Goal: Information Seeking & Learning: Learn about a topic

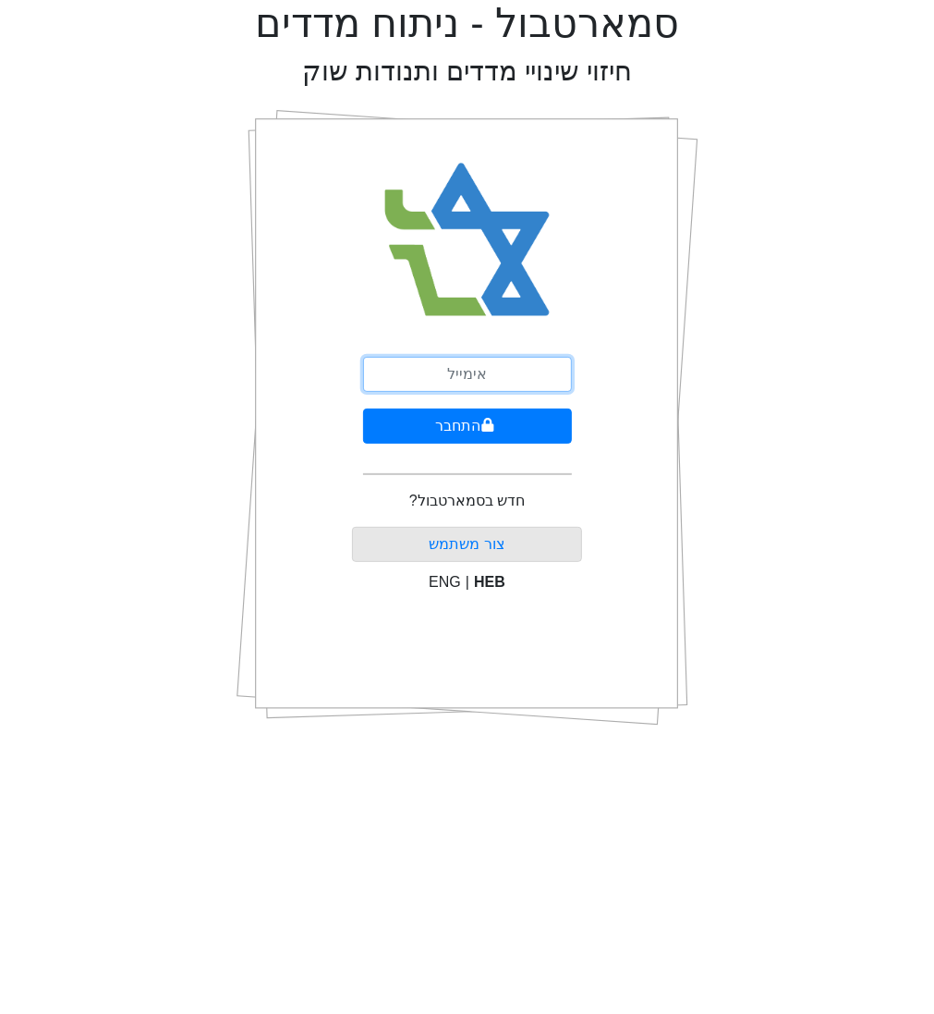
click at [478, 390] on input "email" at bounding box center [467, 374] width 209 height 35
type input "[EMAIL_ADDRESS][DOMAIN_NAME]"
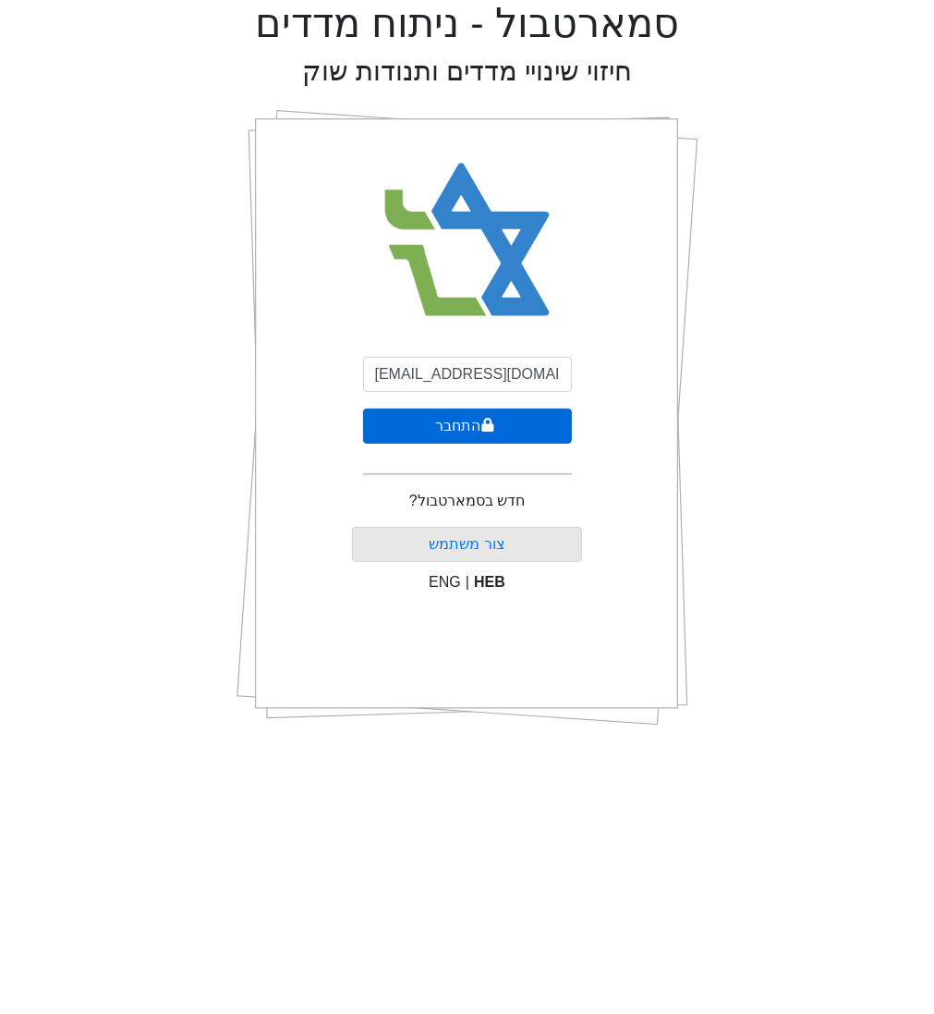
click at [482, 425] on icon "submit" at bounding box center [488, 425] width 12 height 14
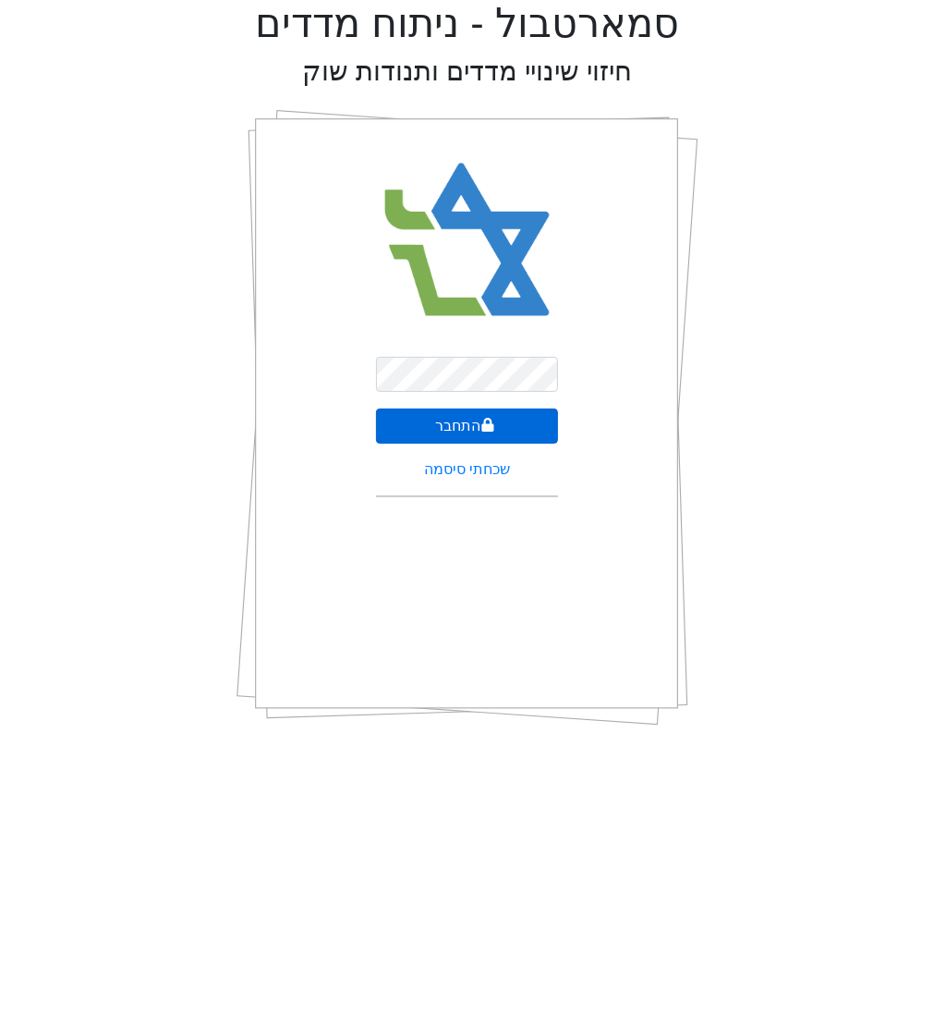
click at [501, 413] on button "התחבר" at bounding box center [467, 426] width 183 height 35
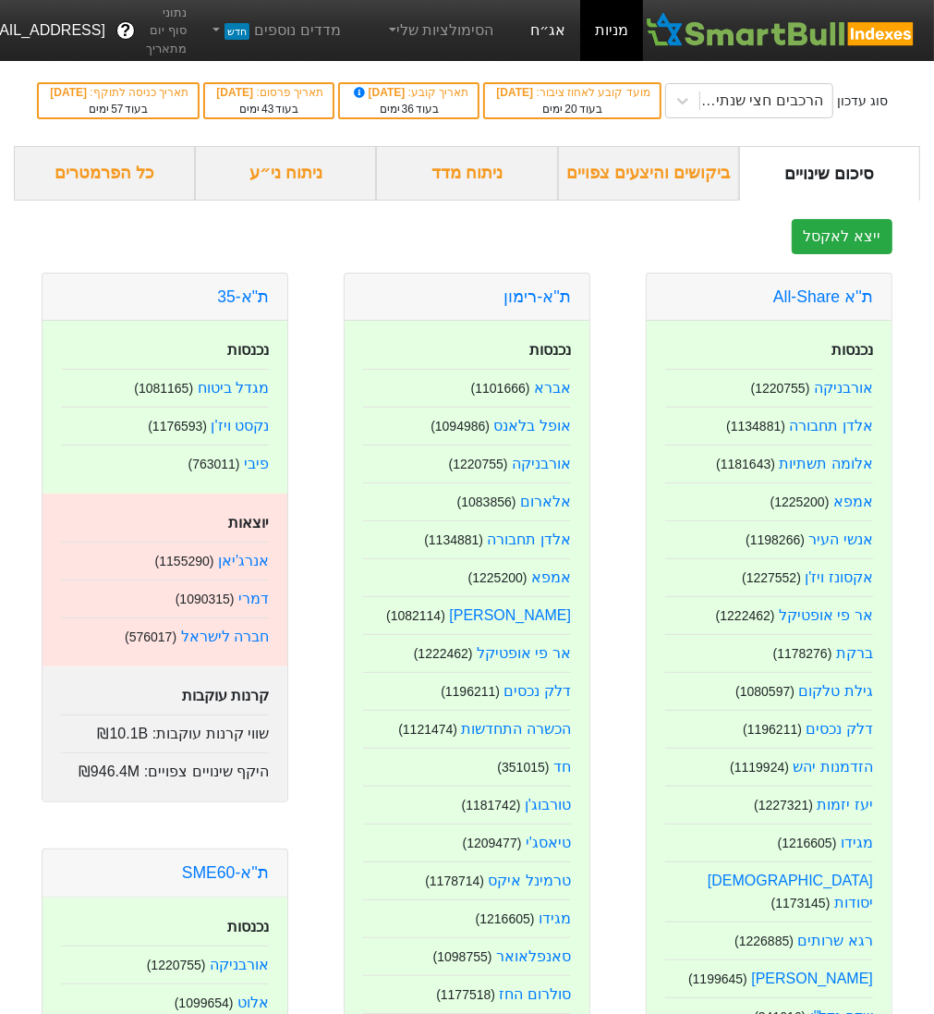
click at [572, 13] on link "אג״ח" at bounding box center [548, 30] width 65 height 61
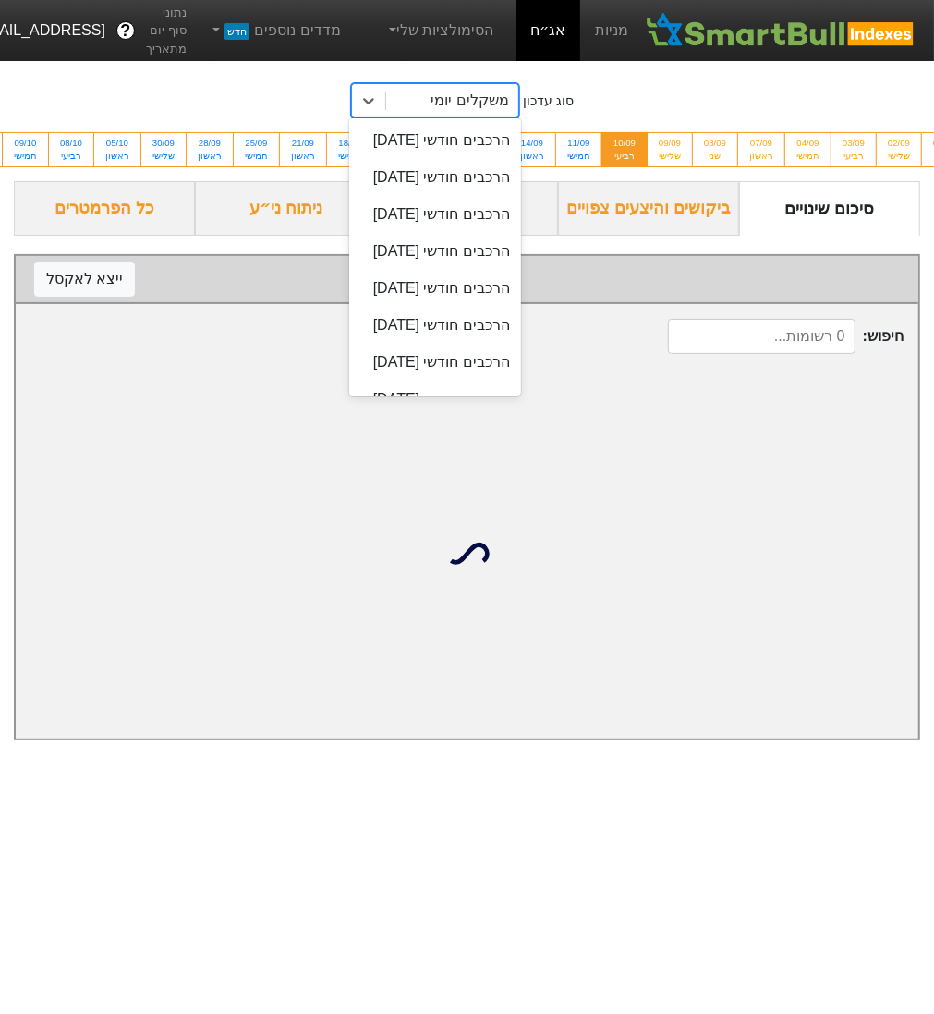
click at [490, 108] on div "משקלים יומי" at bounding box center [471, 101] width 78 height 22
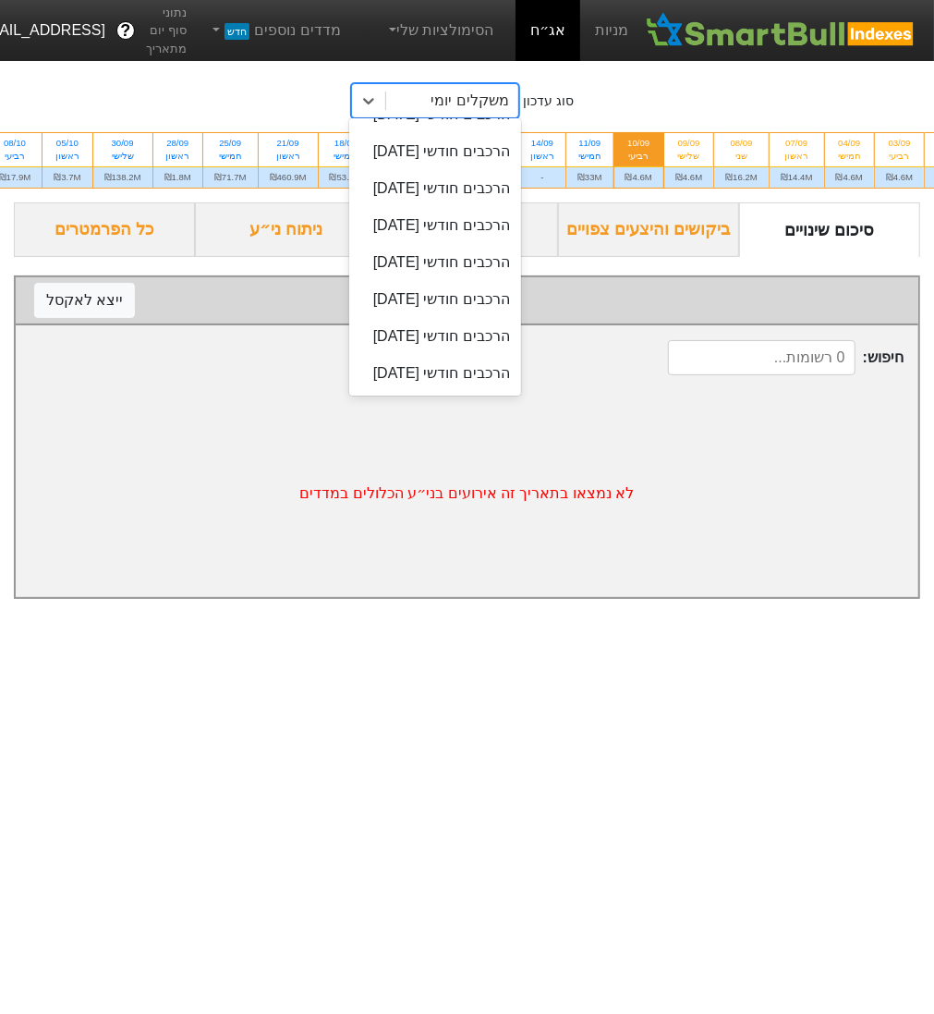
scroll to position [1105, 0]
click at [462, 133] on div "הרכבים חודשי [DATE]" at bounding box center [435, 114] width 172 height 37
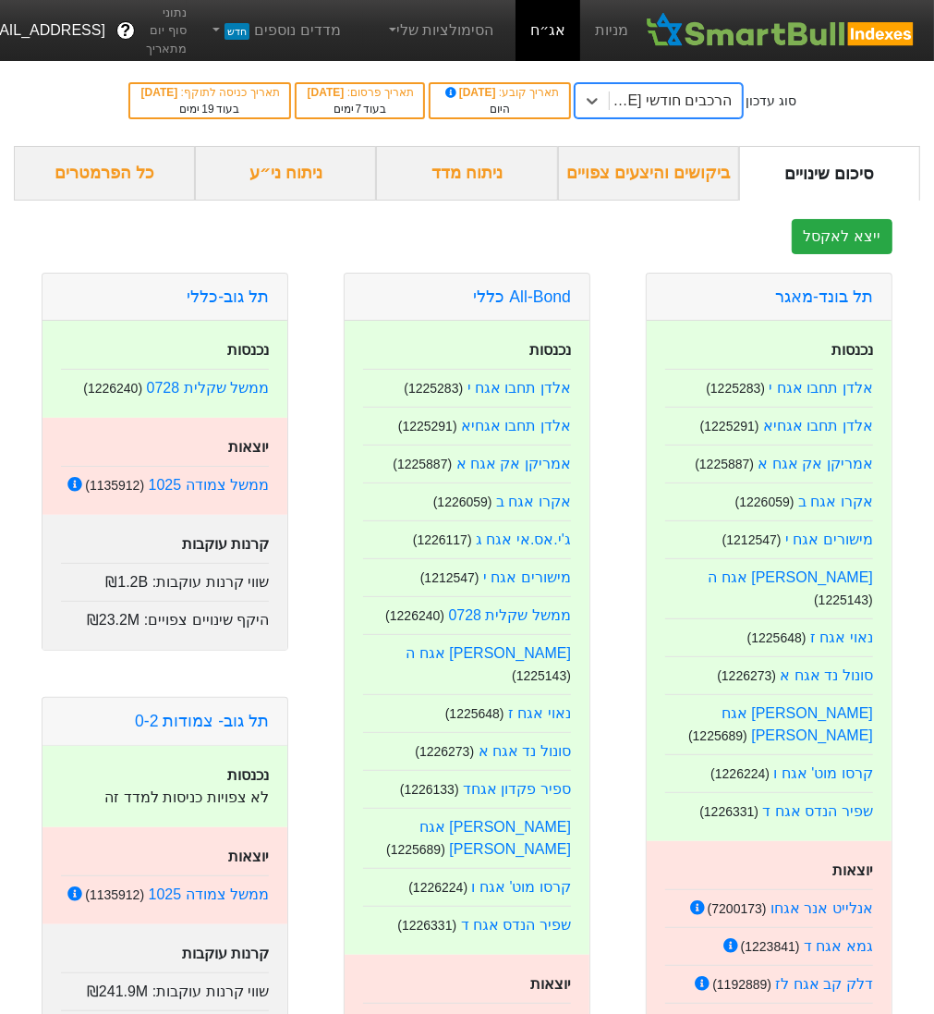
click at [308, 189] on div "ניתוח ני״ע" at bounding box center [285, 173] width 181 height 55
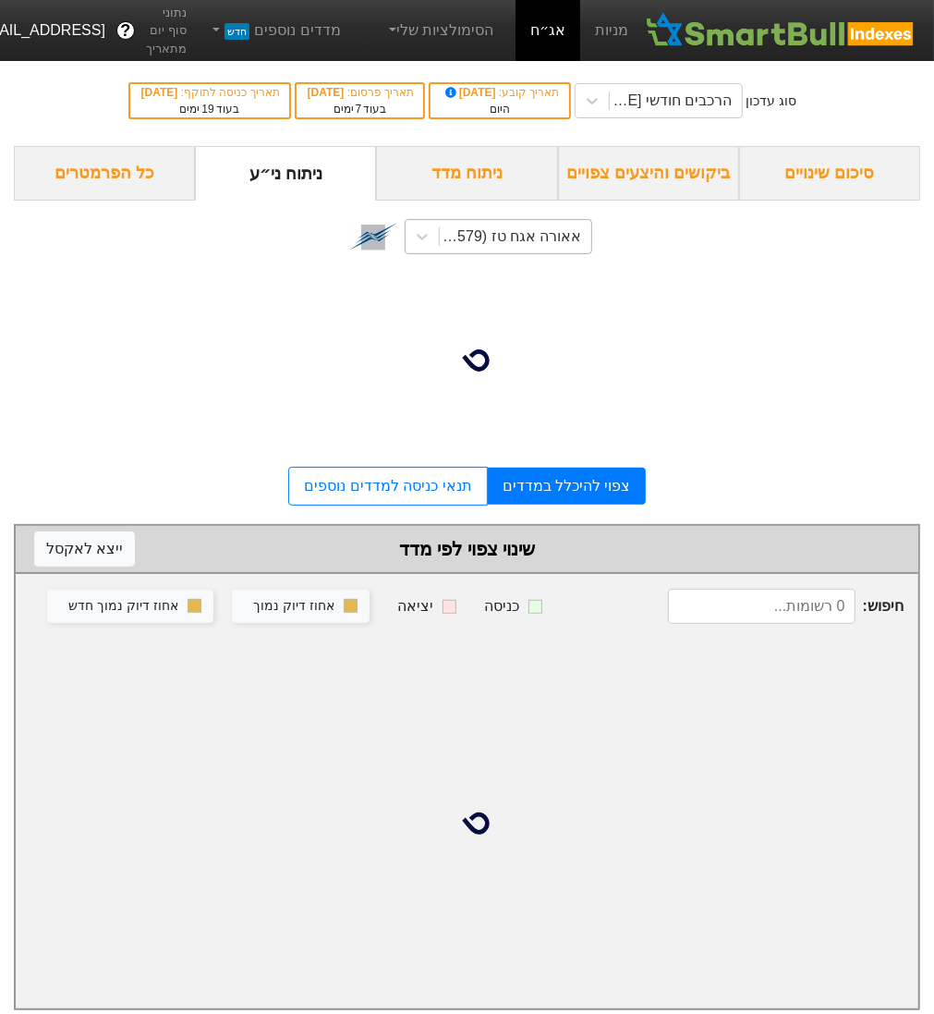
click at [519, 234] on div "אאורה אגח טז (3730579)" at bounding box center [509, 237] width 143 height 22
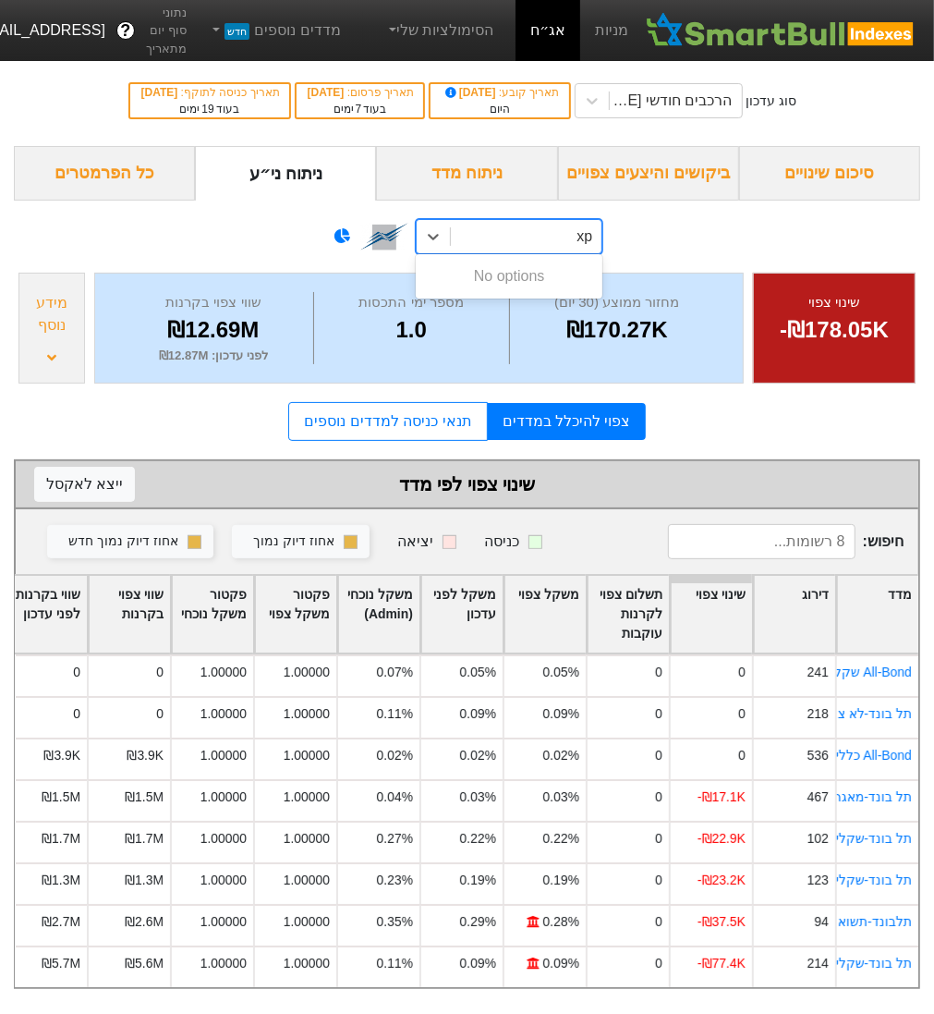
type input "x"
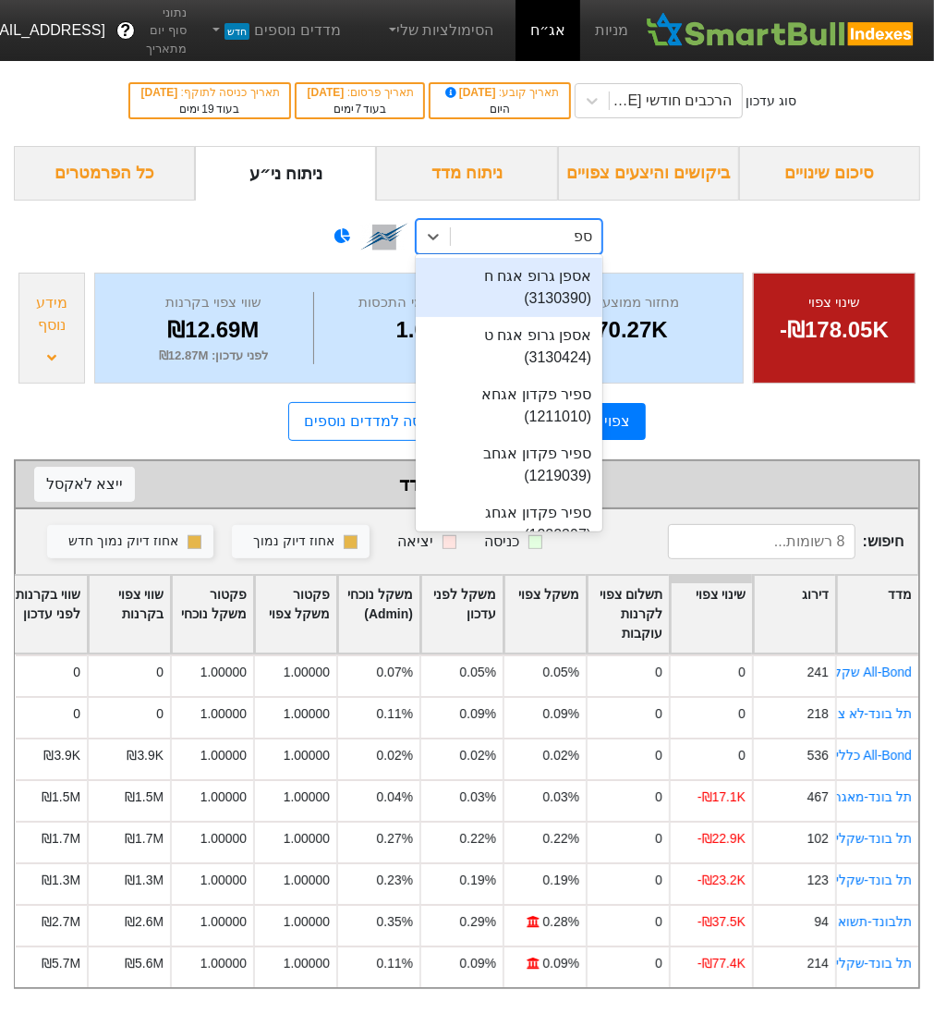
type input "ספנ"
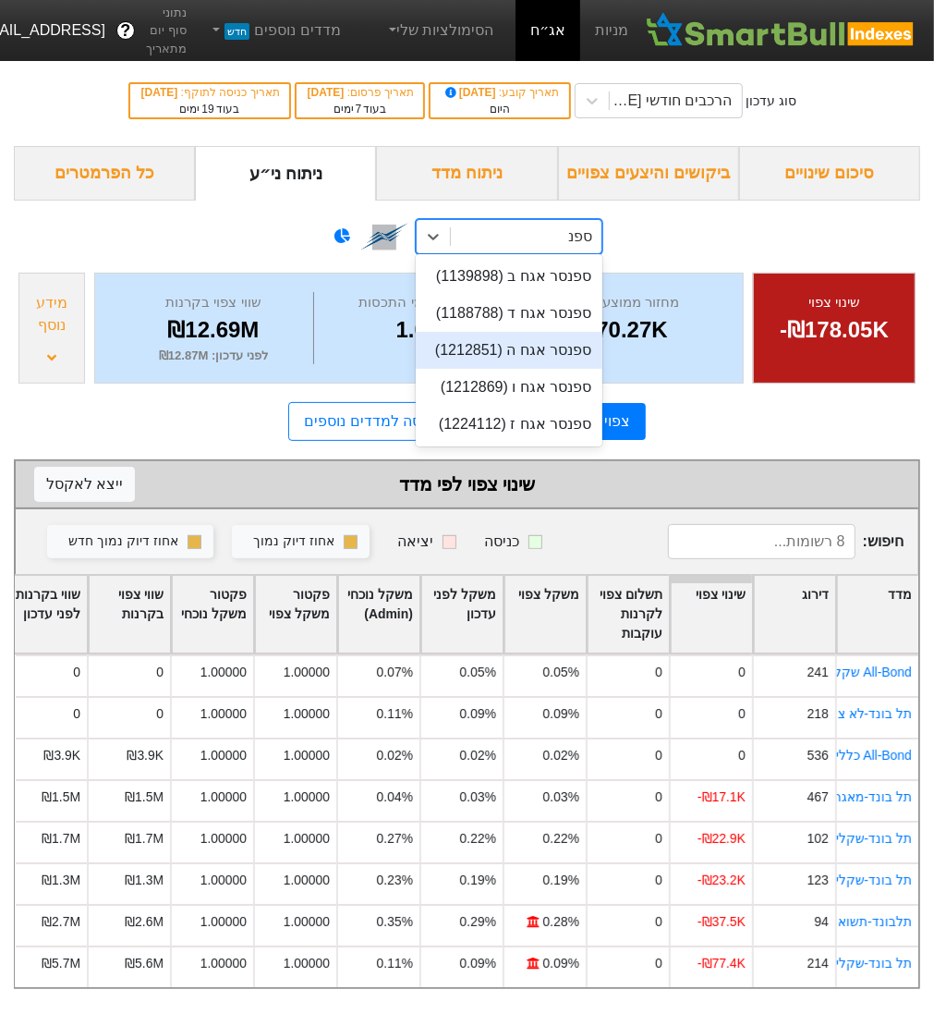
click at [511, 362] on div "ספנסר אגח ה (1212851)" at bounding box center [509, 350] width 187 height 37
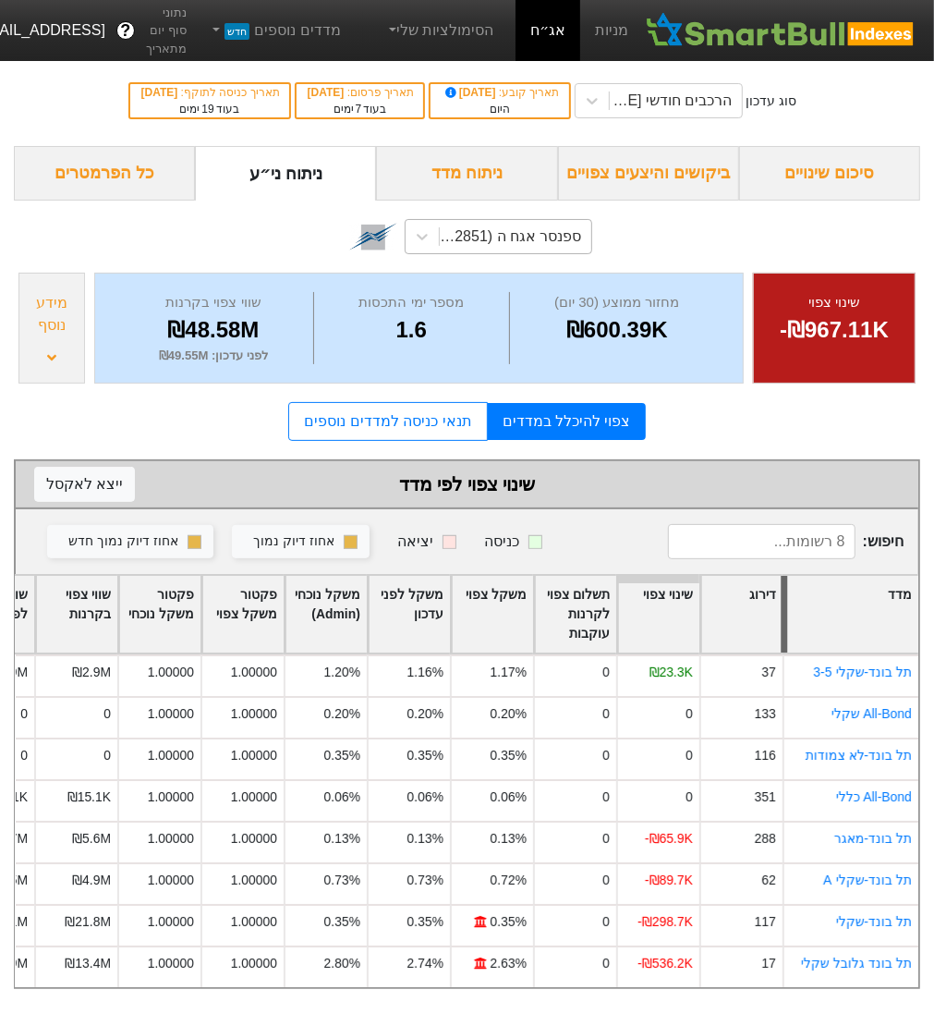
drag, startPoint x: 837, startPoint y: 595, endPoint x: 785, endPoint y: 598, distance: 52.8
click at [785, 598] on div at bounding box center [785, 614] width 6 height 77
click at [45, 334] on div "מידע נוסף" at bounding box center [51, 314] width 55 height 44
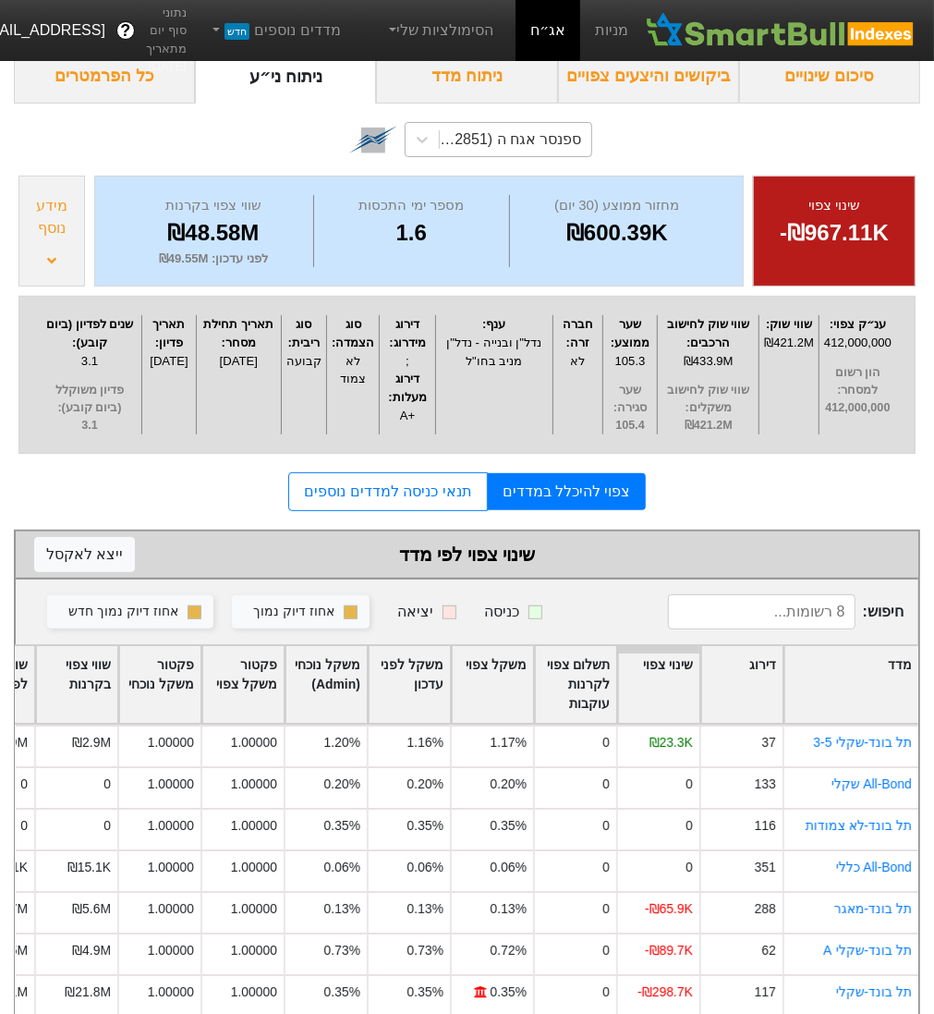
scroll to position [167, 0]
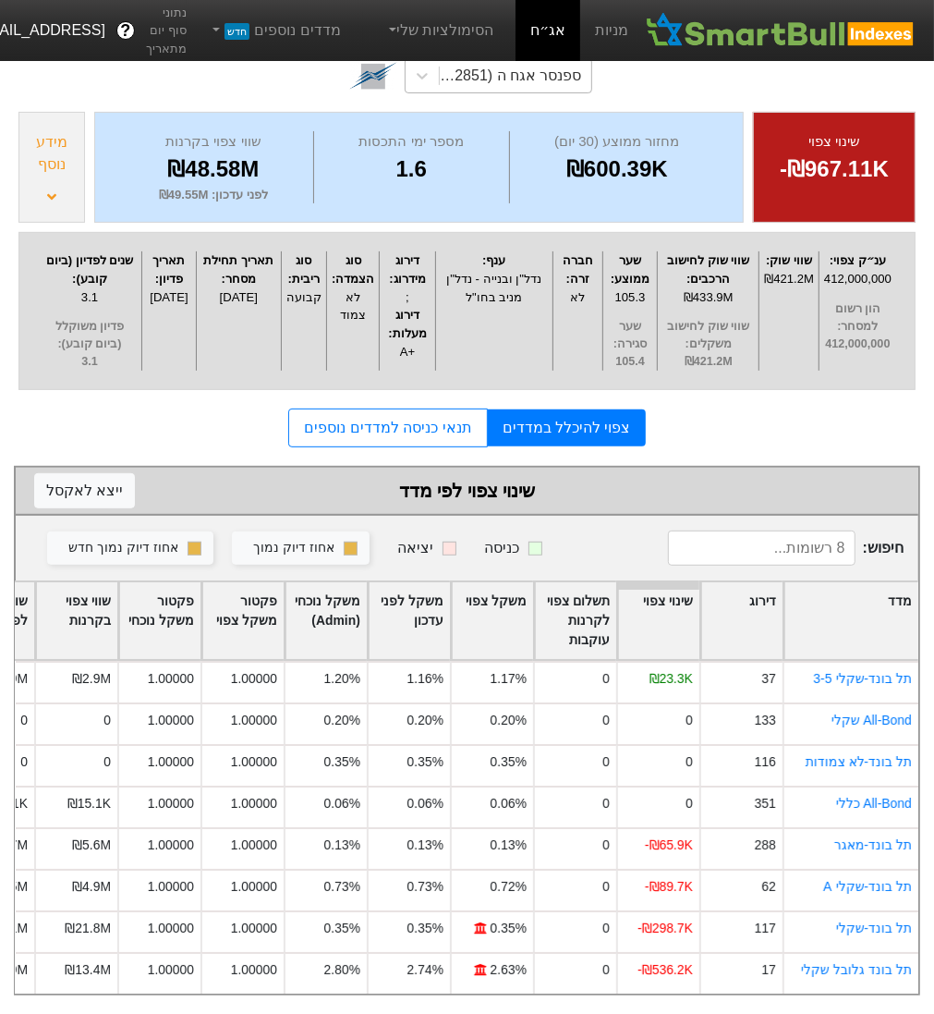
click at [505, 77] on div "ספנסר אגח ה (1212851)" at bounding box center [509, 76] width 143 height 22
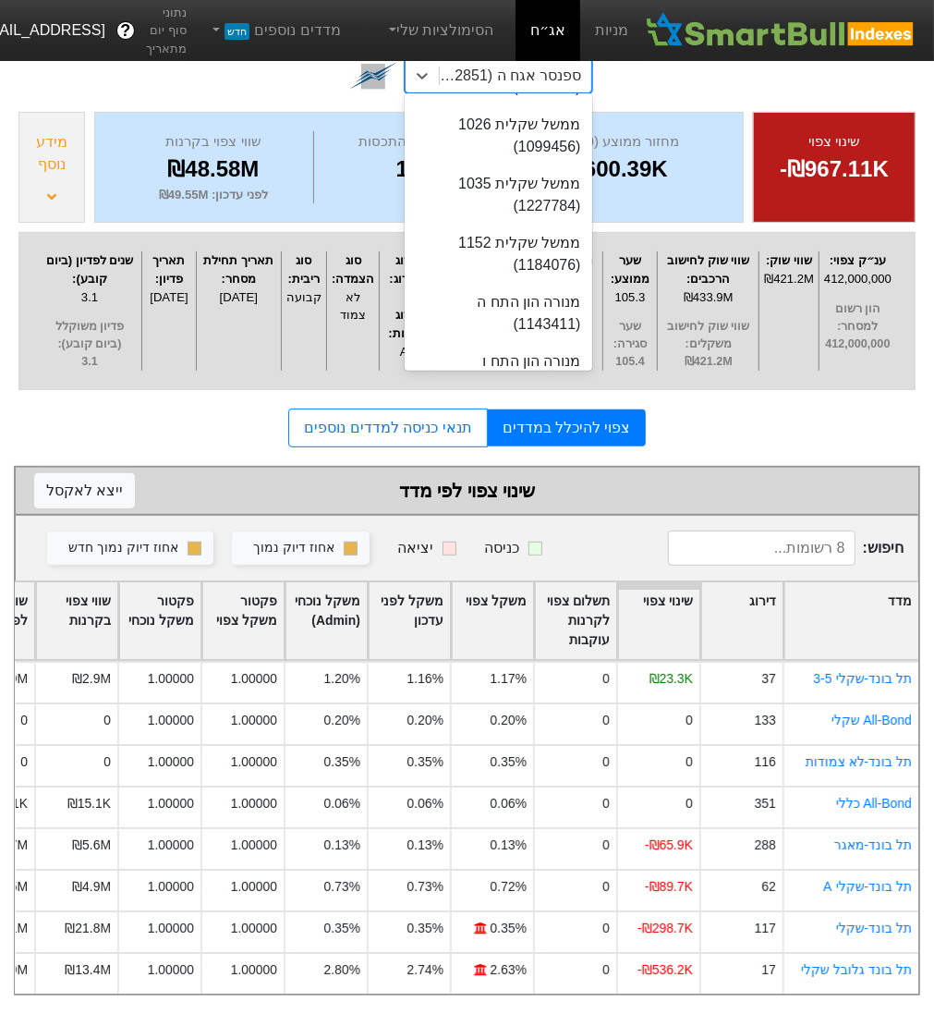
scroll to position [32296, 0]
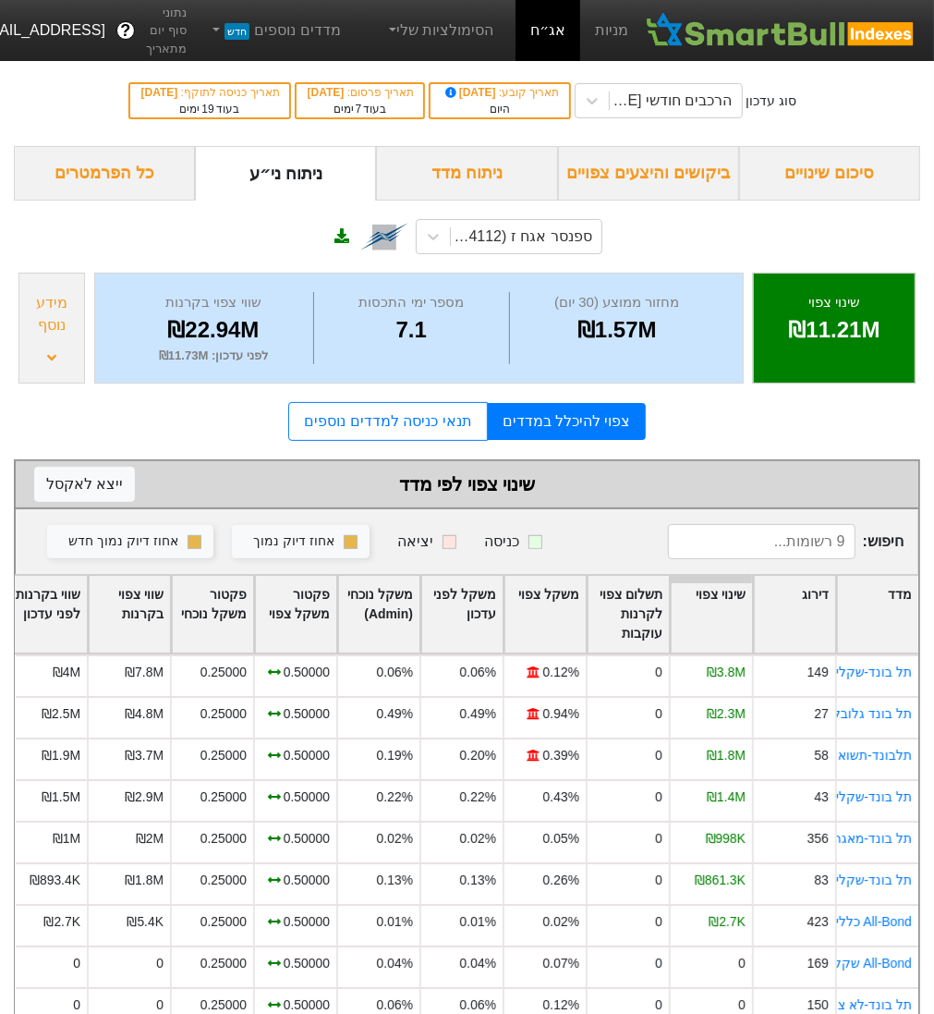
click at [61, 346] on div "מידע נוסף" at bounding box center [51, 328] width 67 height 111
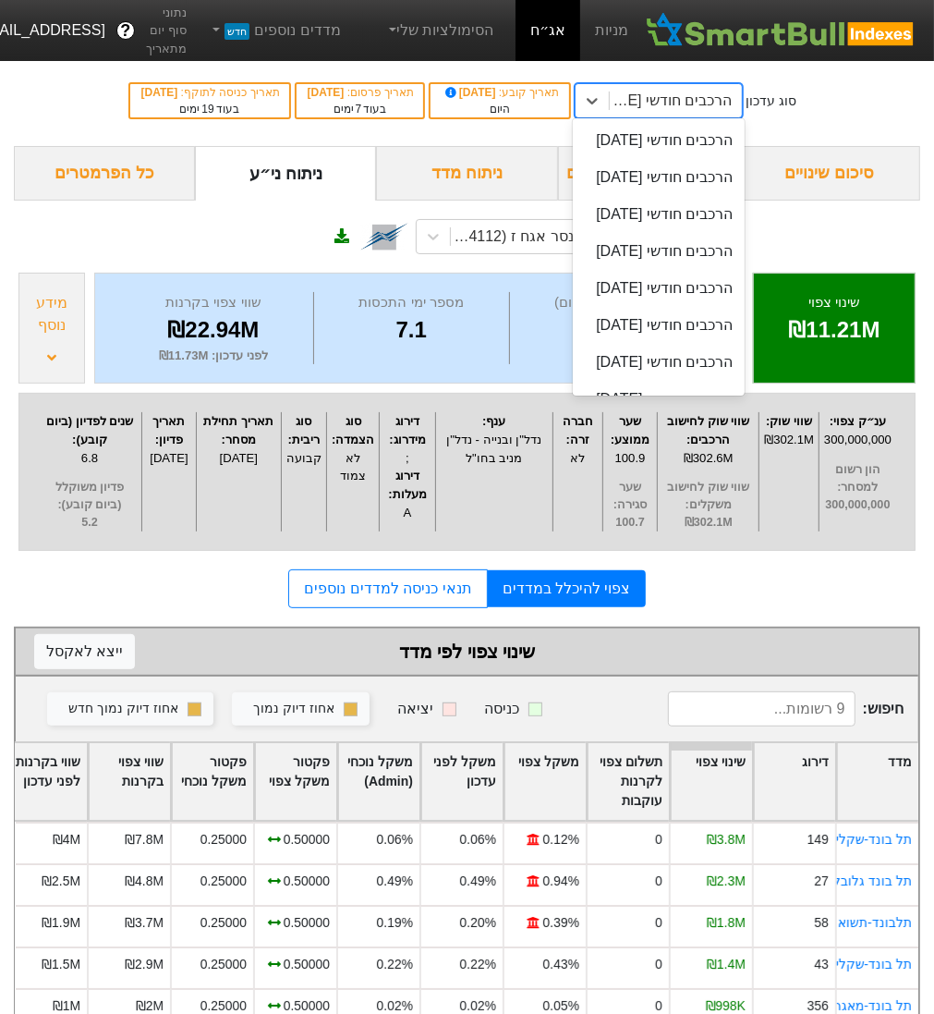
click at [692, 87] on div "הרכבים חודשי [DATE]" at bounding box center [676, 100] width 132 height 33
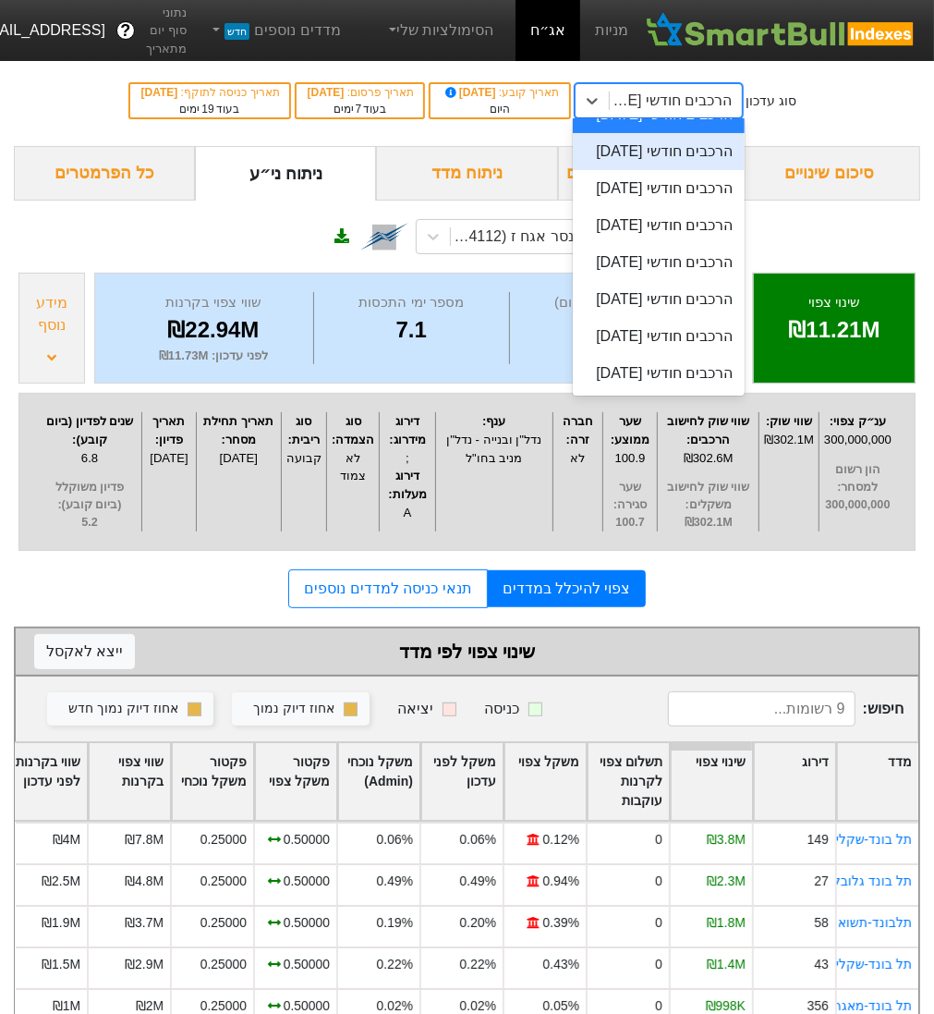
scroll to position [1203, 0]
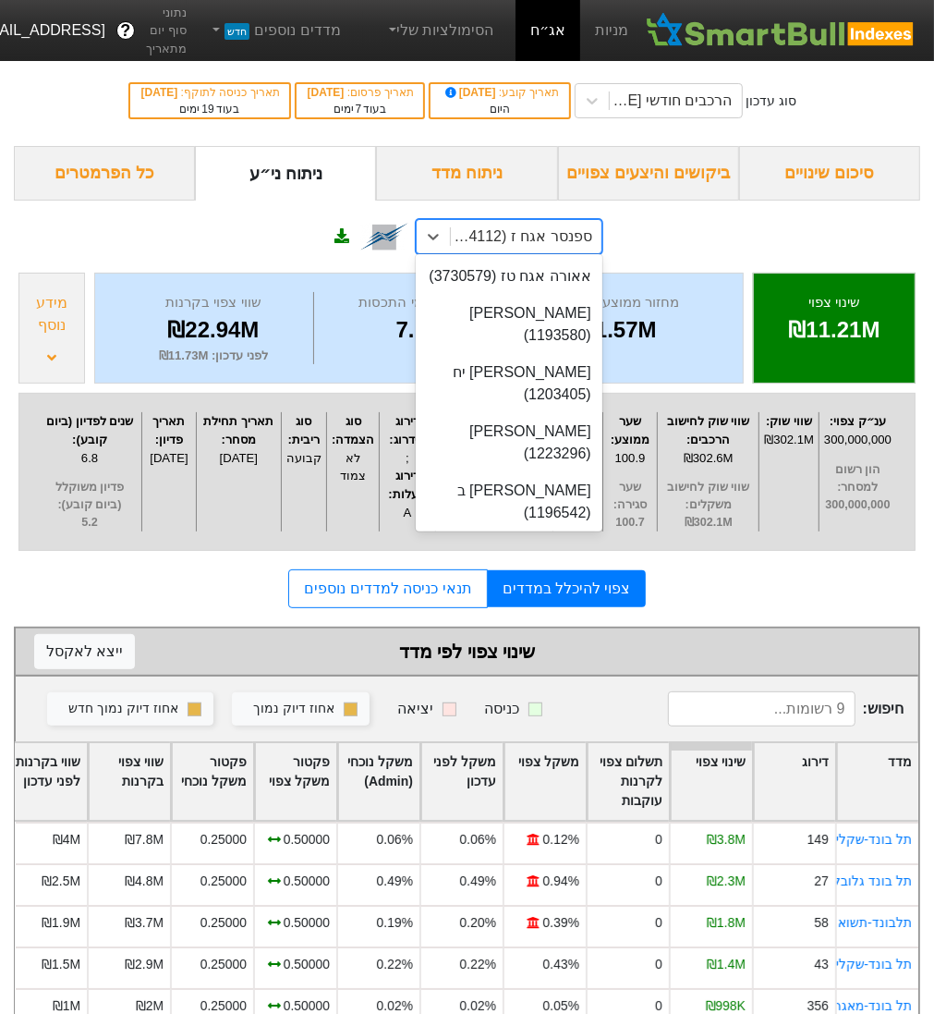
click at [526, 233] on div "ספנסר אגח ז (1224112)" at bounding box center [520, 237] width 143 height 22
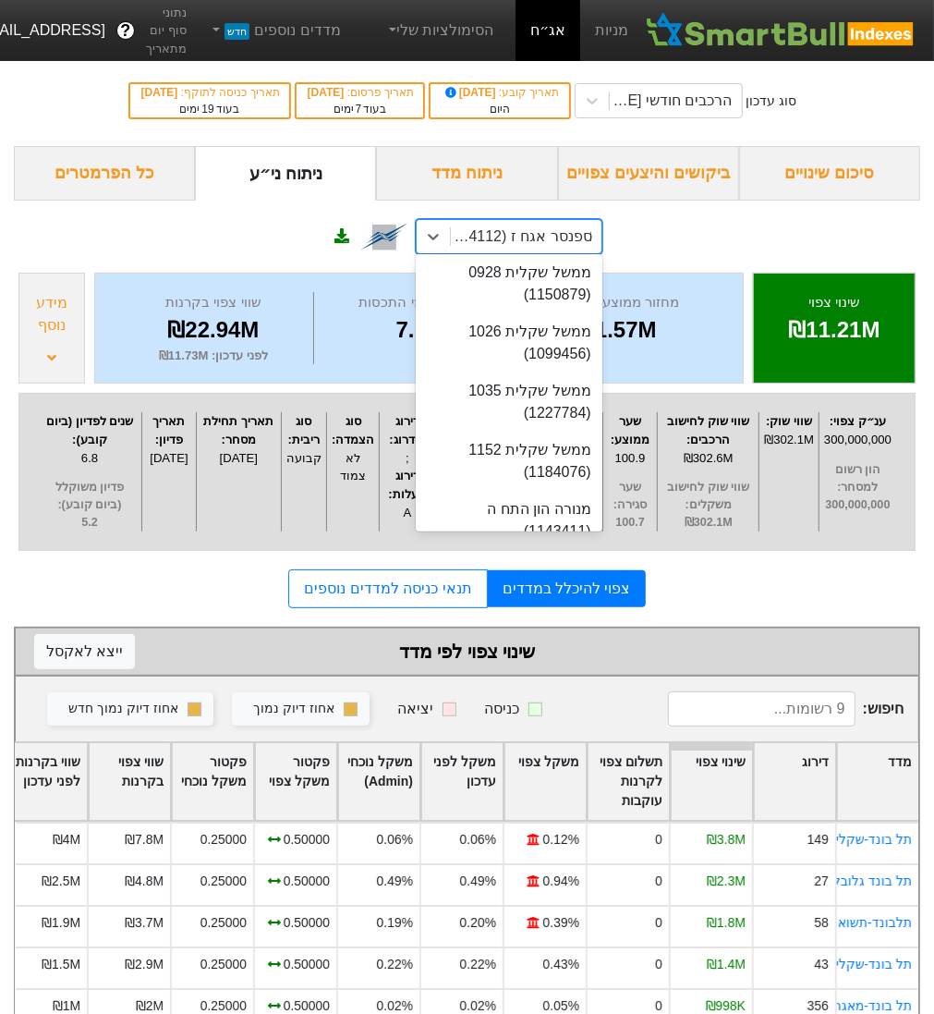
scroll to position [22477, 0]
type input "204"
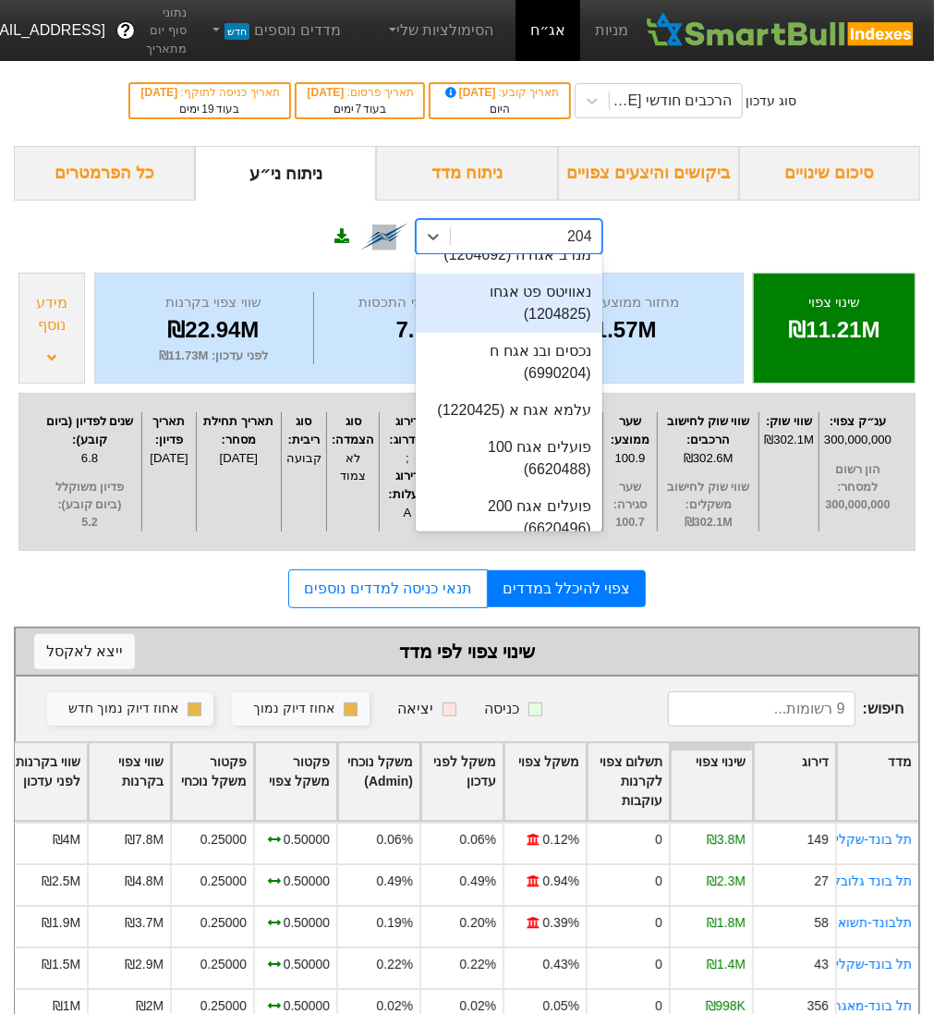
scroll to position [513, 0]
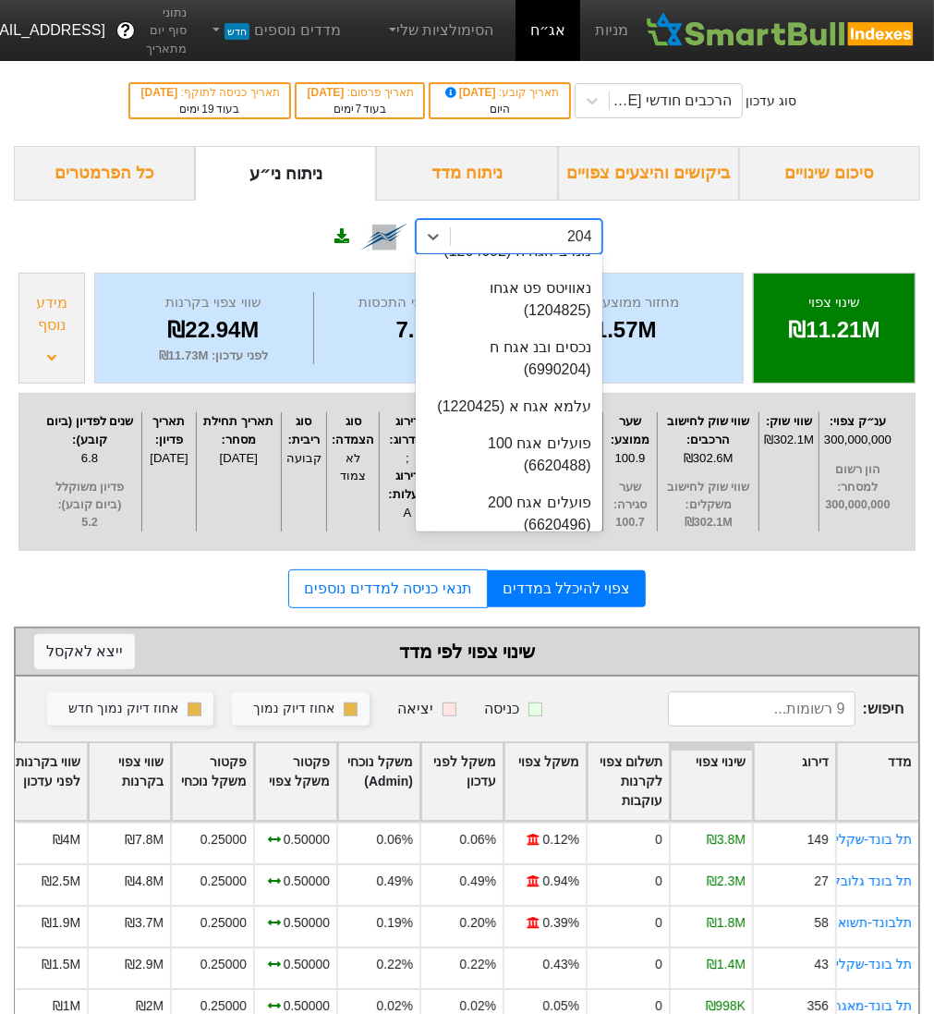
click at [538, 543] on div "פועלים אגח 204 (1227453)" at bounding box center [509, 572] width 187 height 59
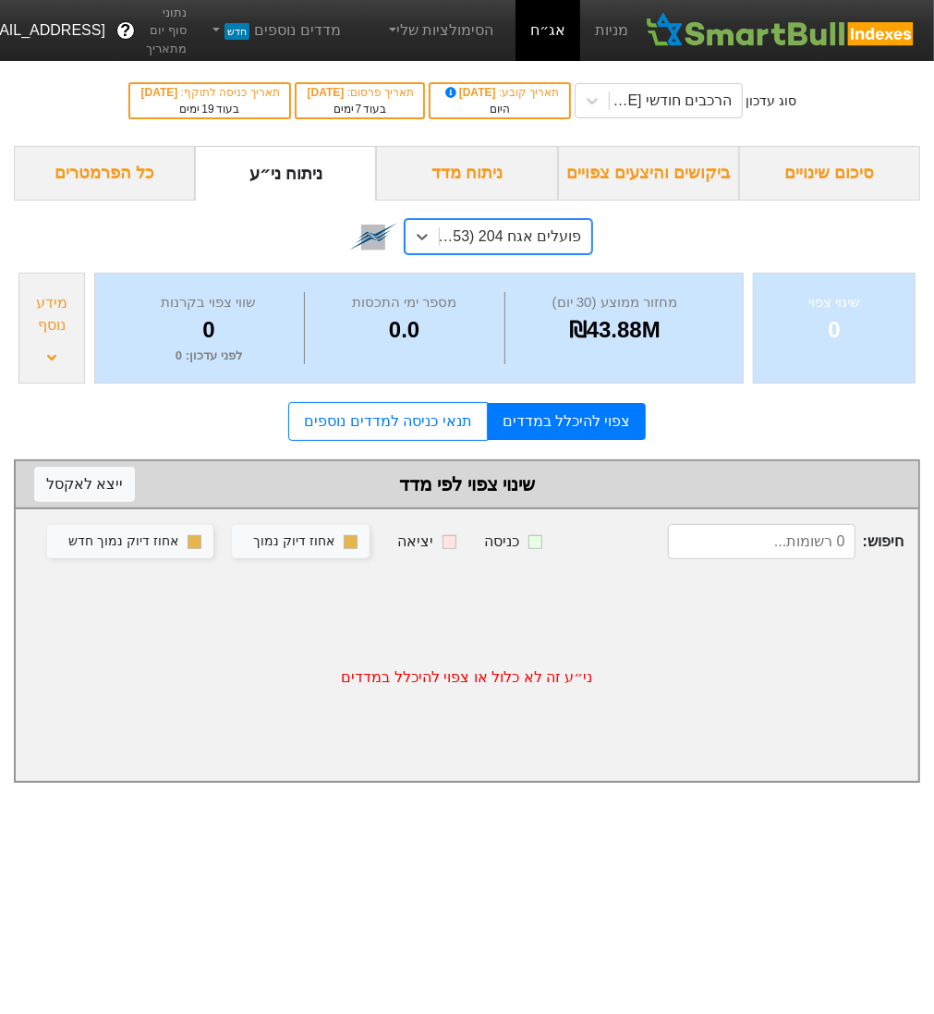
click at [495, 246] on div "פועלים אגח 204 (1227453)" at bounding box center [509, 237] width 143 height 22
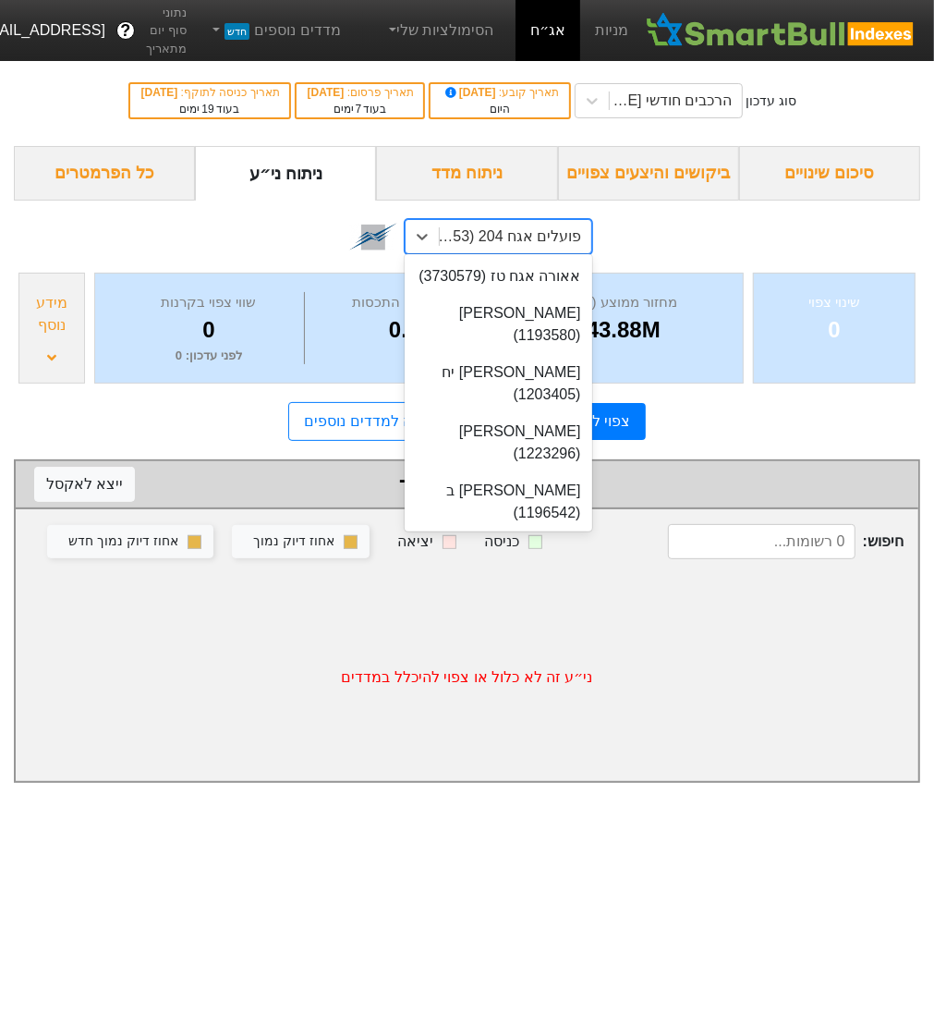
scroll to position [33537, 0]
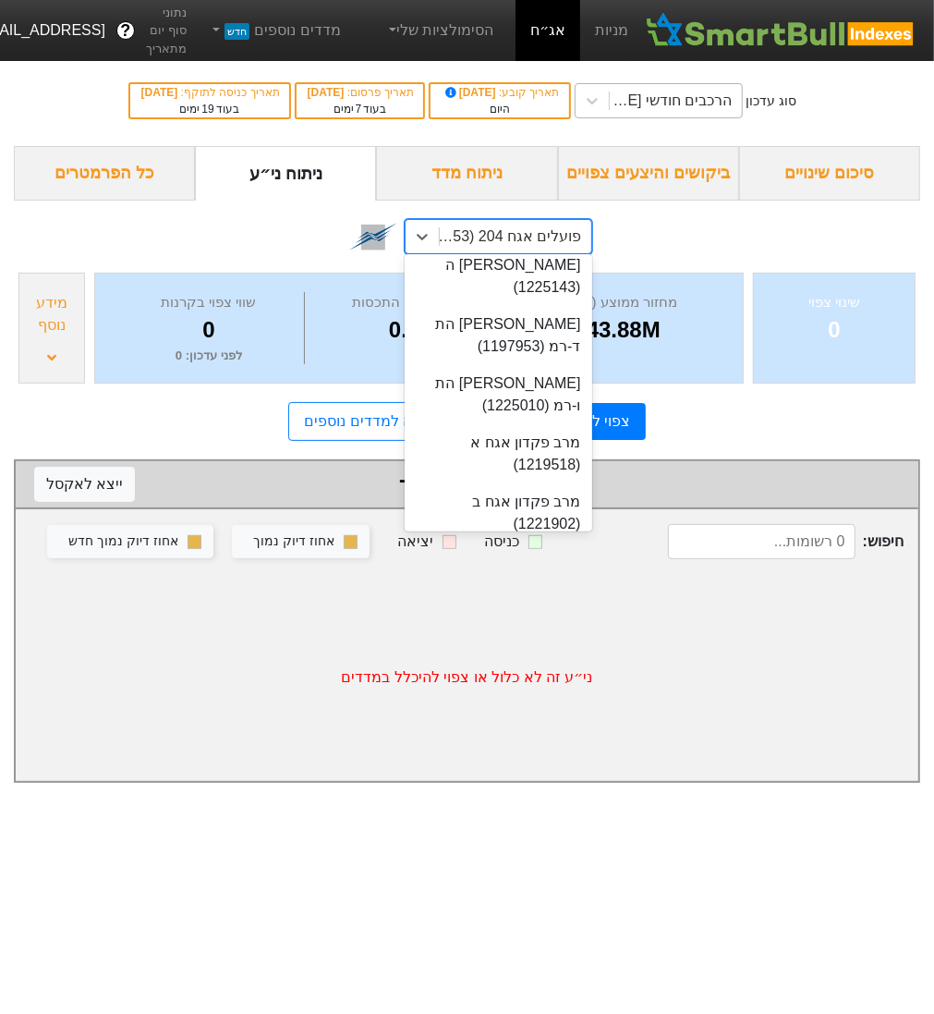
click at [665, 99] on div "הרכבים חודשי [DATE]" at bounding box center [670, 101] width 125 height 22
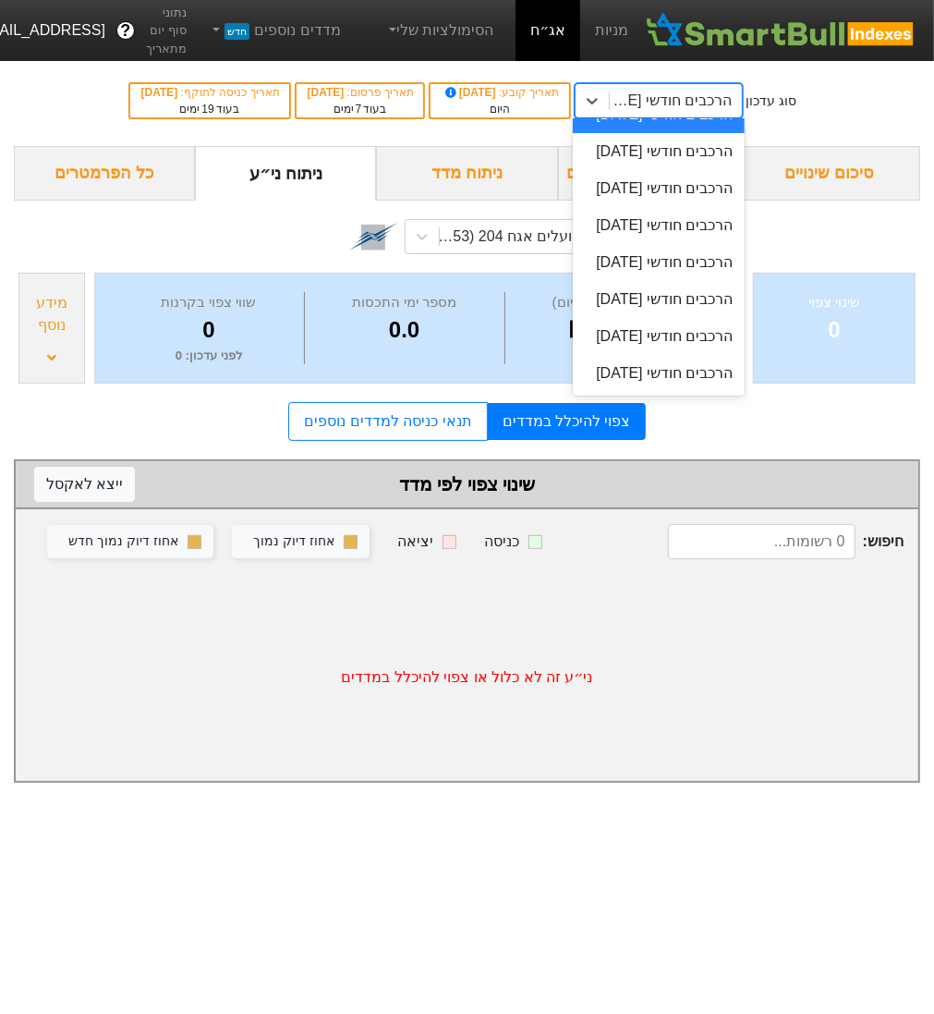
scroll to position [1159, 0]
click at [713, 170] on div "הרכבים חודשי [DATE]" at bounding box center [659, 151] width 172 height 37
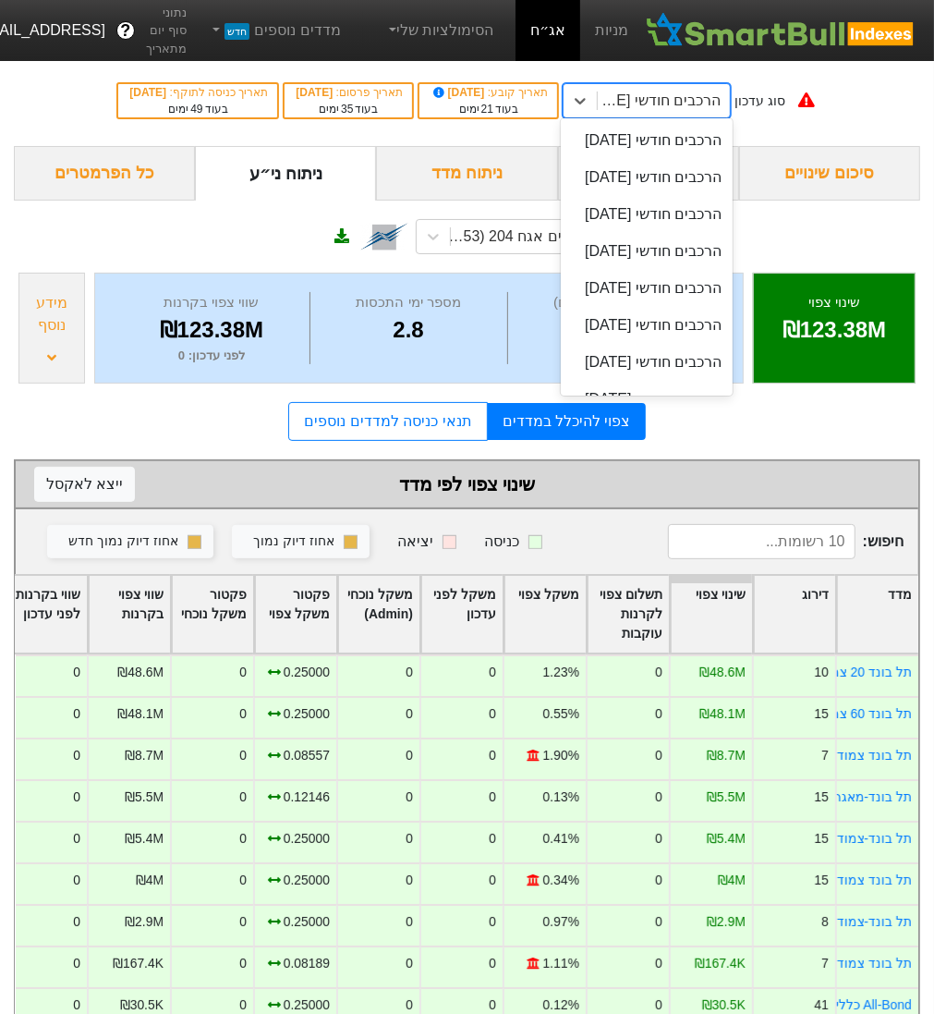
click at [681, 99] on div "הרכבים חודשי [DATE]" at bounding box center [658, 101] width 125 height 22
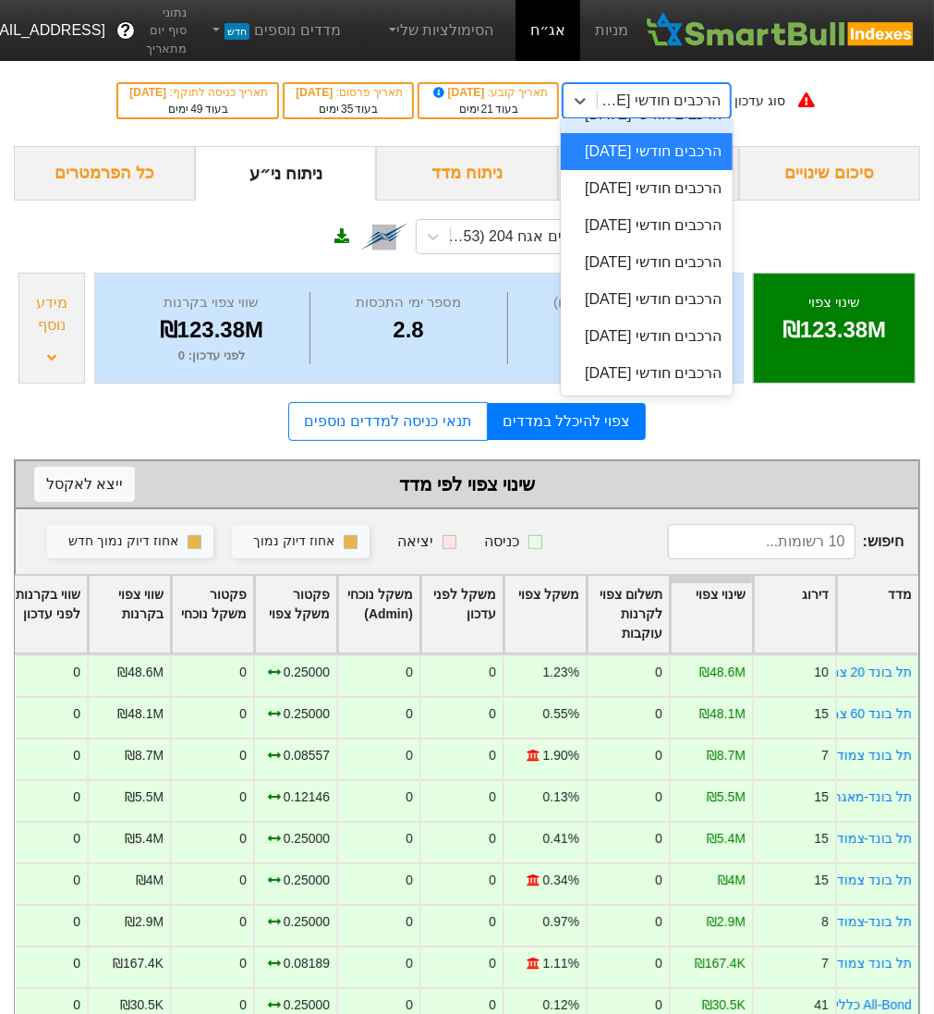
scroll to position [1197, 0]
click at [688, 207] on div "הרכבים חודשי [DATE]" at bounding box center [647, 188] width 172 height 37
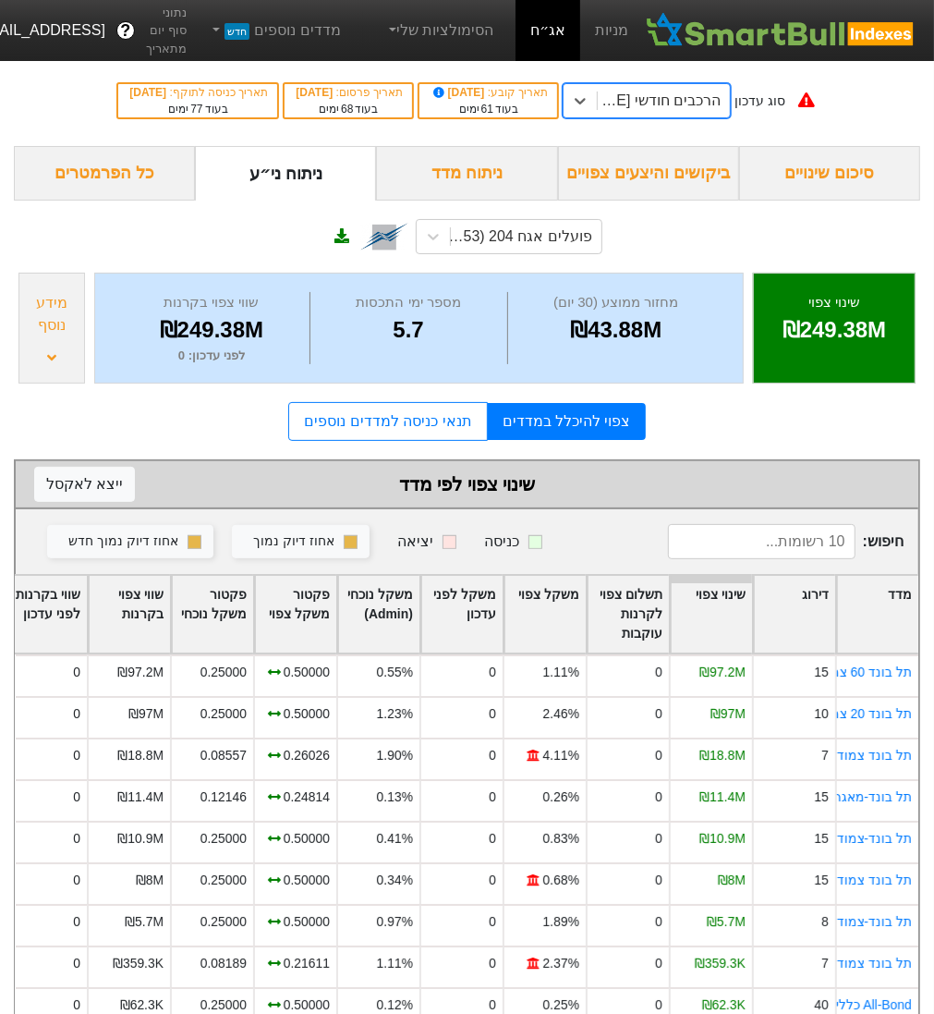
click at [714, 119] on div "סוג עדכון option הרכבים חודשי [DATE], selected. 0 results available. Select is …" at bounding box center [467, 100] width 934 height 91
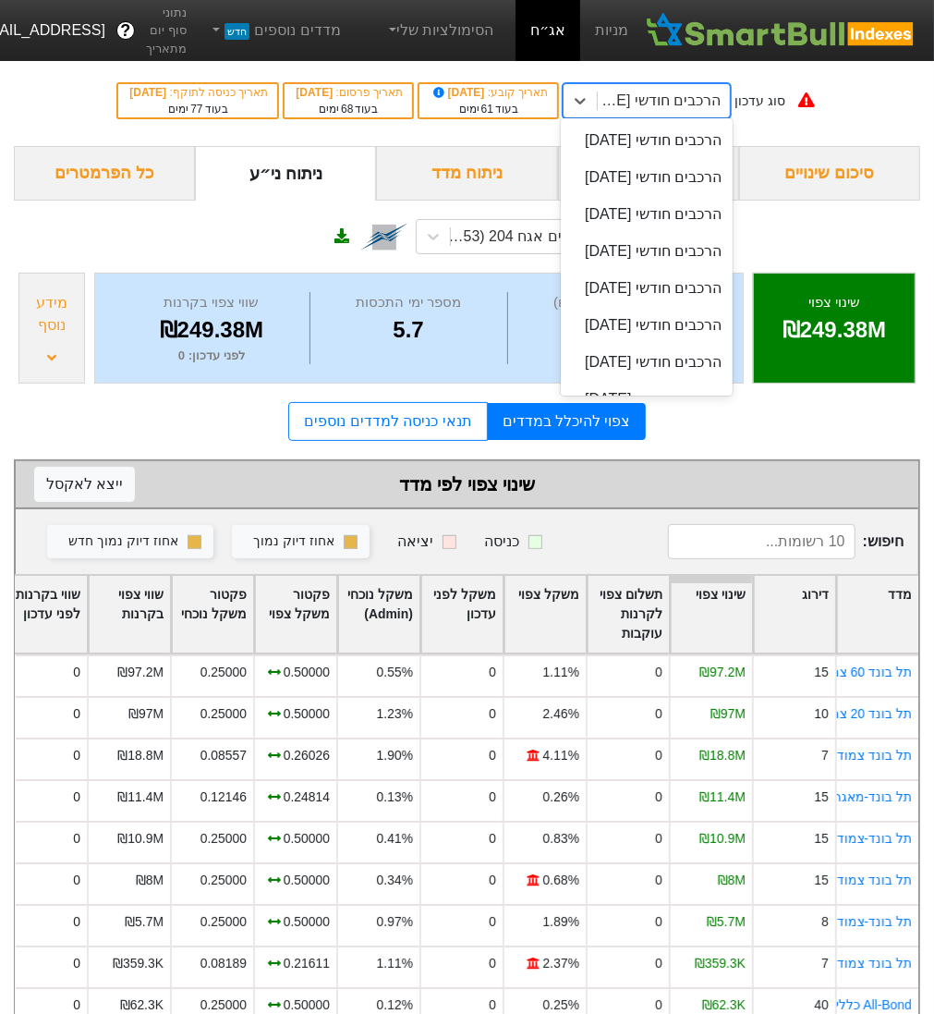
click at [714, 94] on div "הרכבים חודשי [DATE]" at bounding box center [658, 101] width 125 height 22
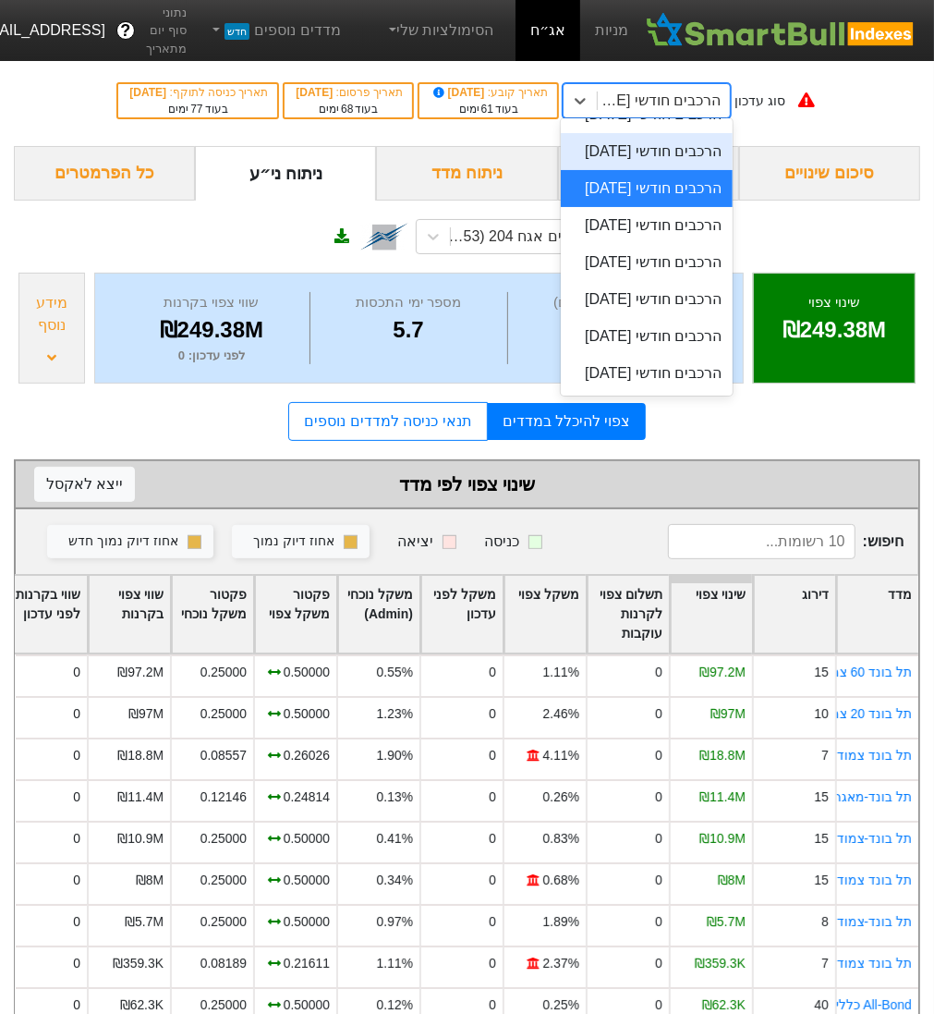
scroll to position [1266, 0]
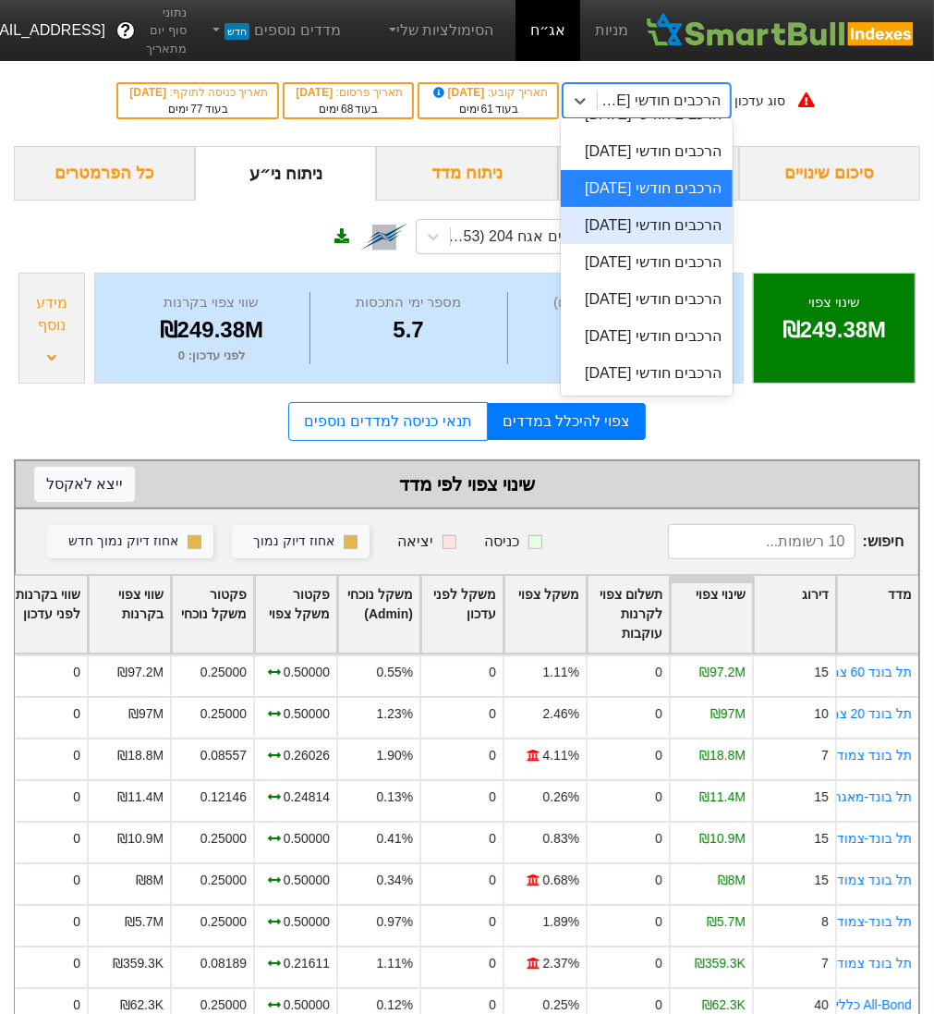
click at [716, 244] on div "הרכבים חודשי [DATE]" at bounding box center [647, 225] width 172 height 37
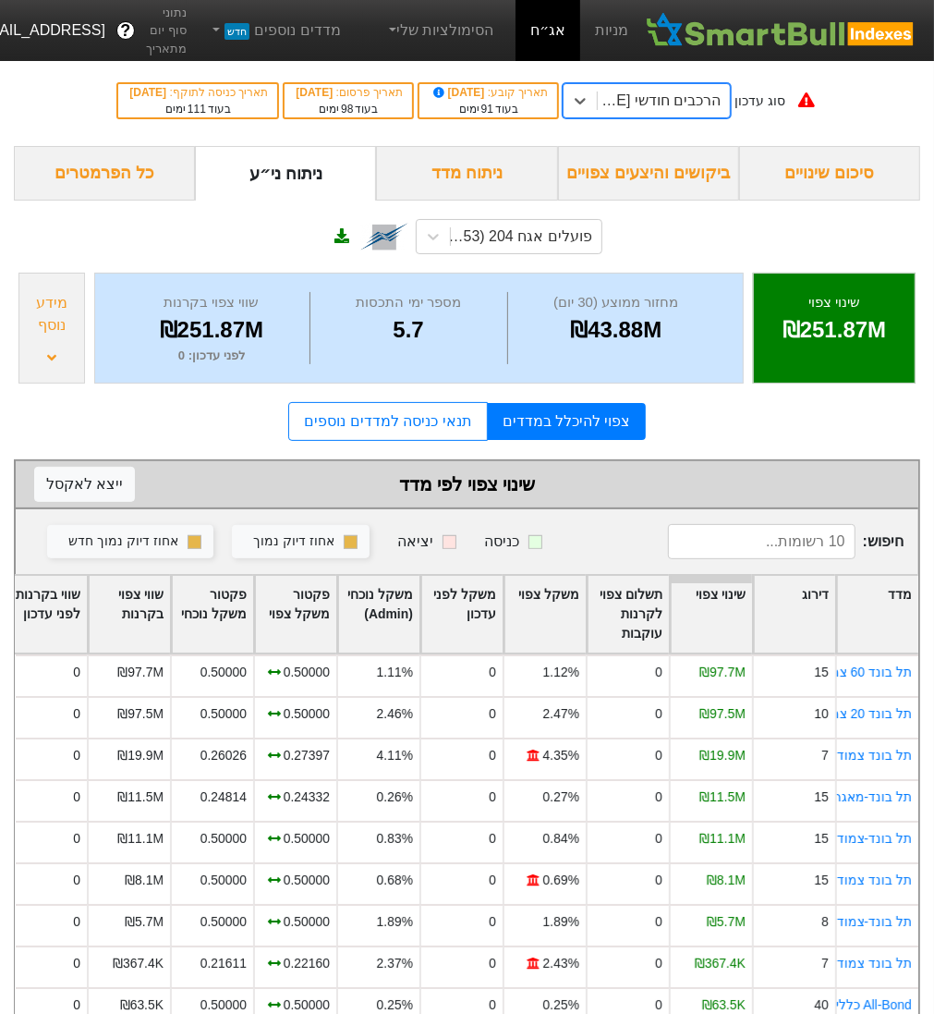
click at [654, 94] on div "הרכבים חודשי [DATE]" at bounding box center [658, 101] width 125 height 22
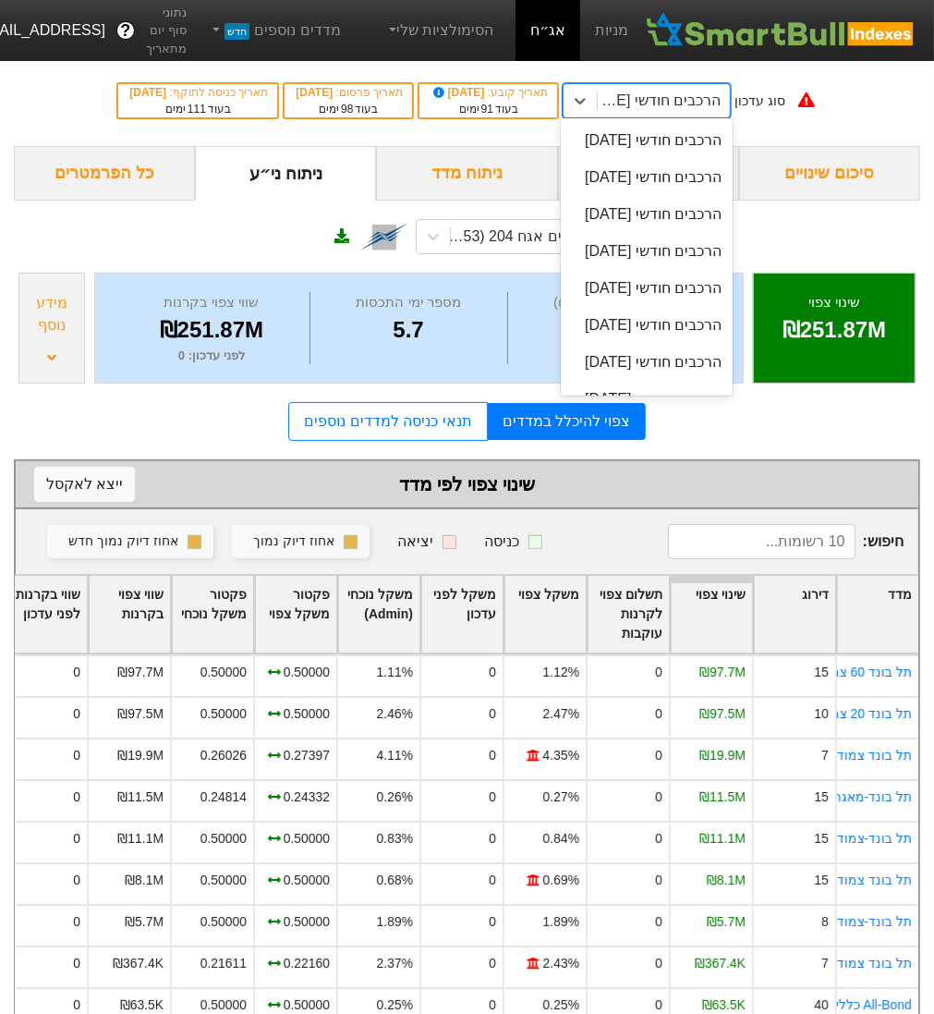
scroll to position [1262, 0]
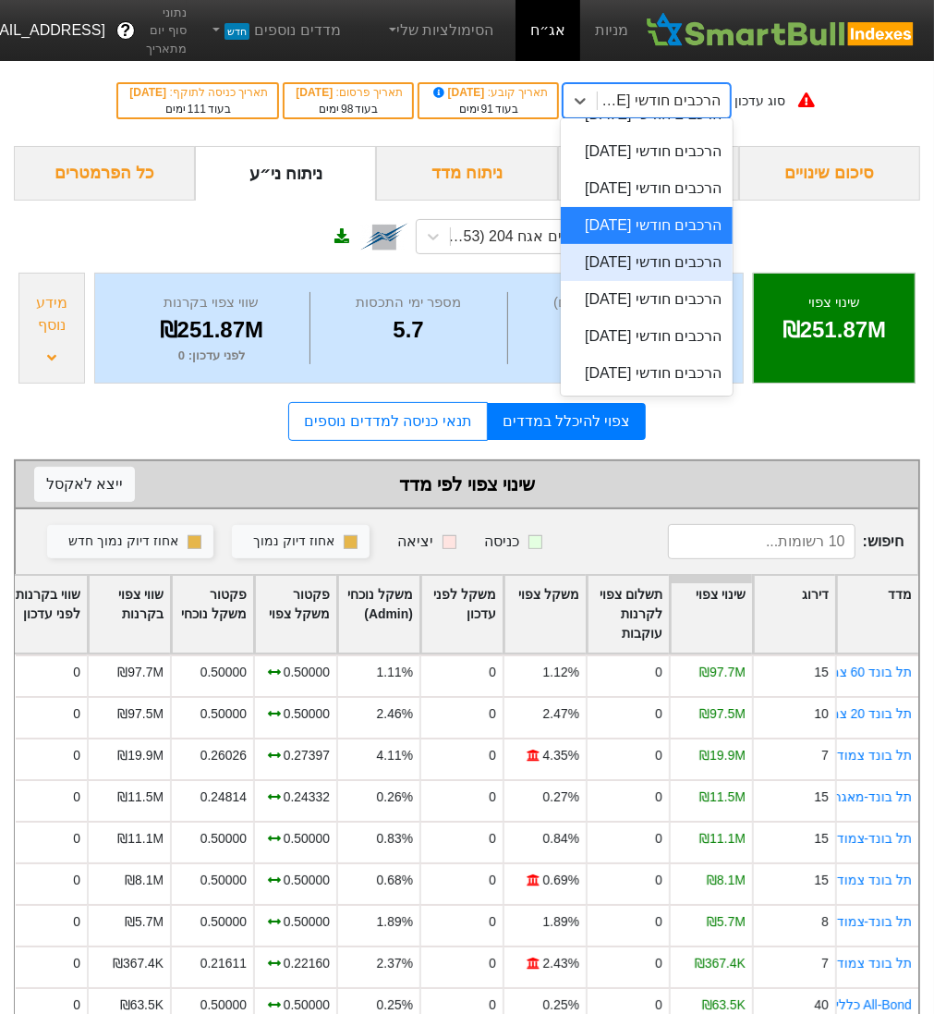
click at [267, 229] on div "פועלים אגח 204 (1227453)" at bounding box center [467, 234] width 907 height 67
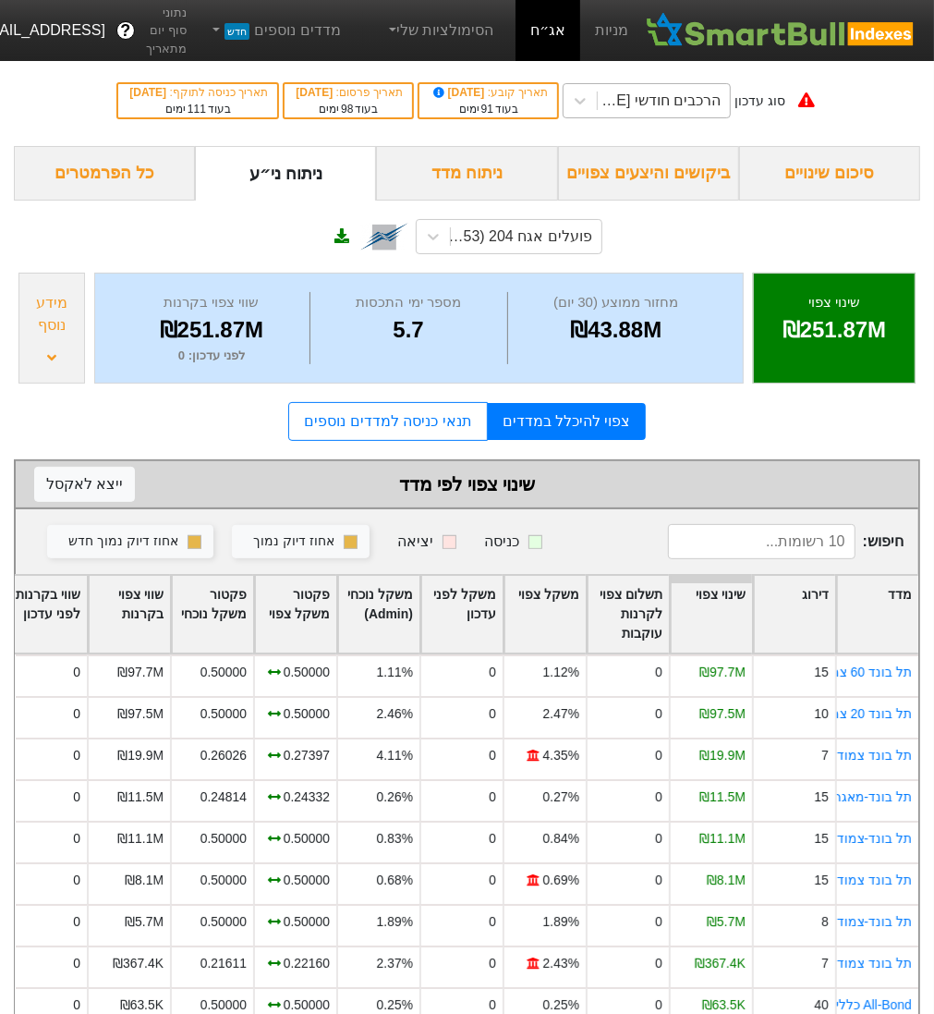
click at [693, 102] on div "הרכבים חודשי [DATE]" at bounding box center [658, 101] width 125 height 22
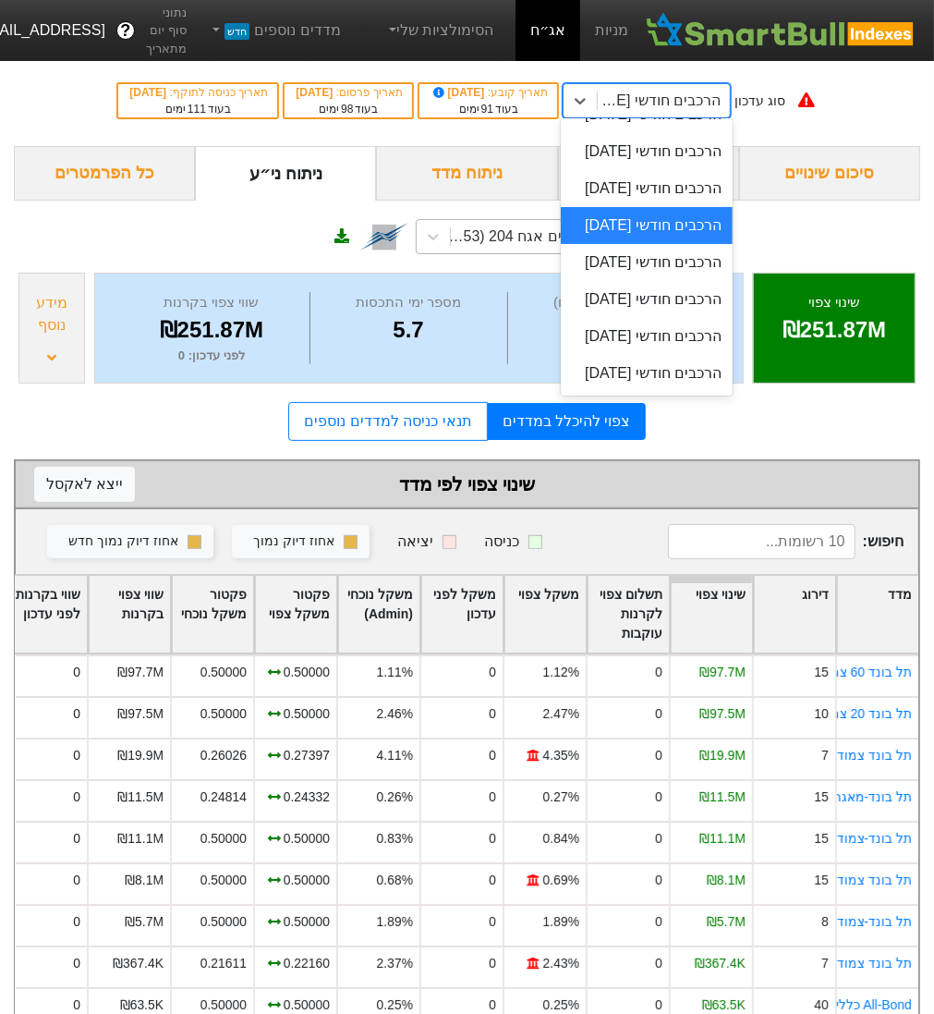
click at [488, 227] on div "פועלים אגח 204 (1227453)" at bounding box center [520, 237] width 143 height 22
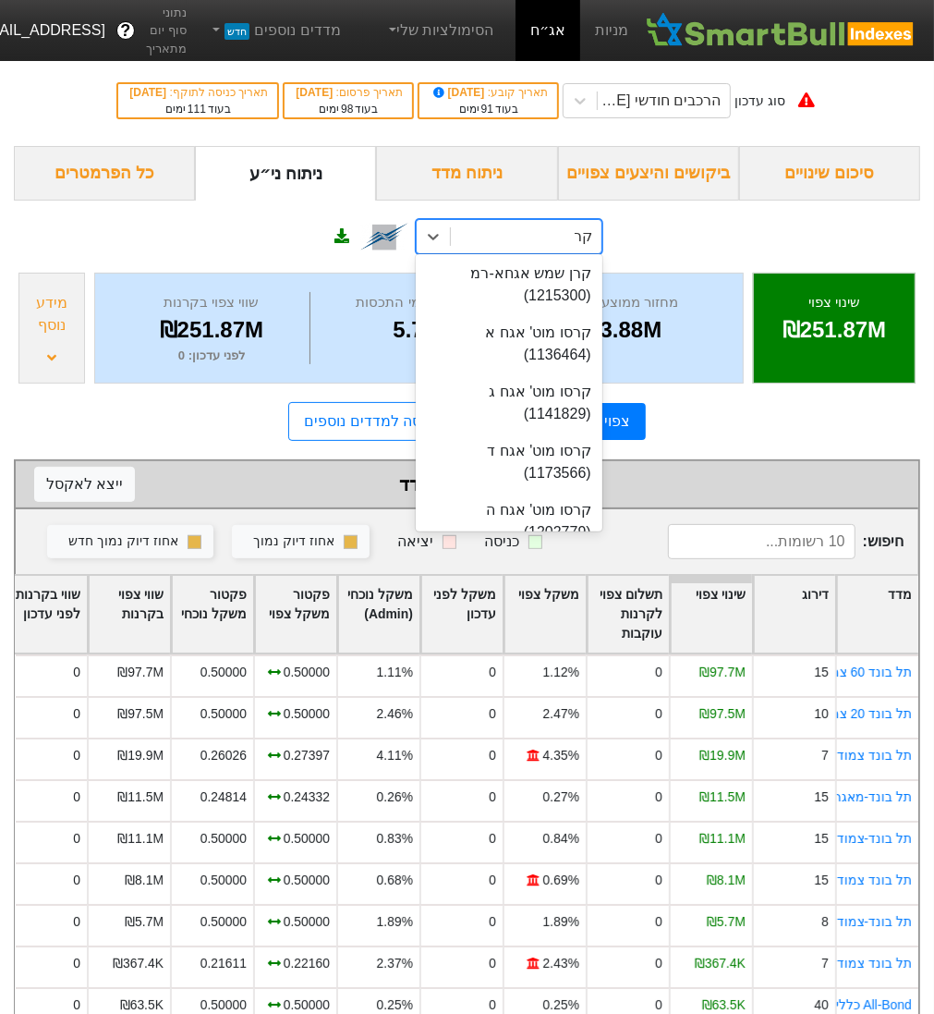
scroll to position [55, 0]
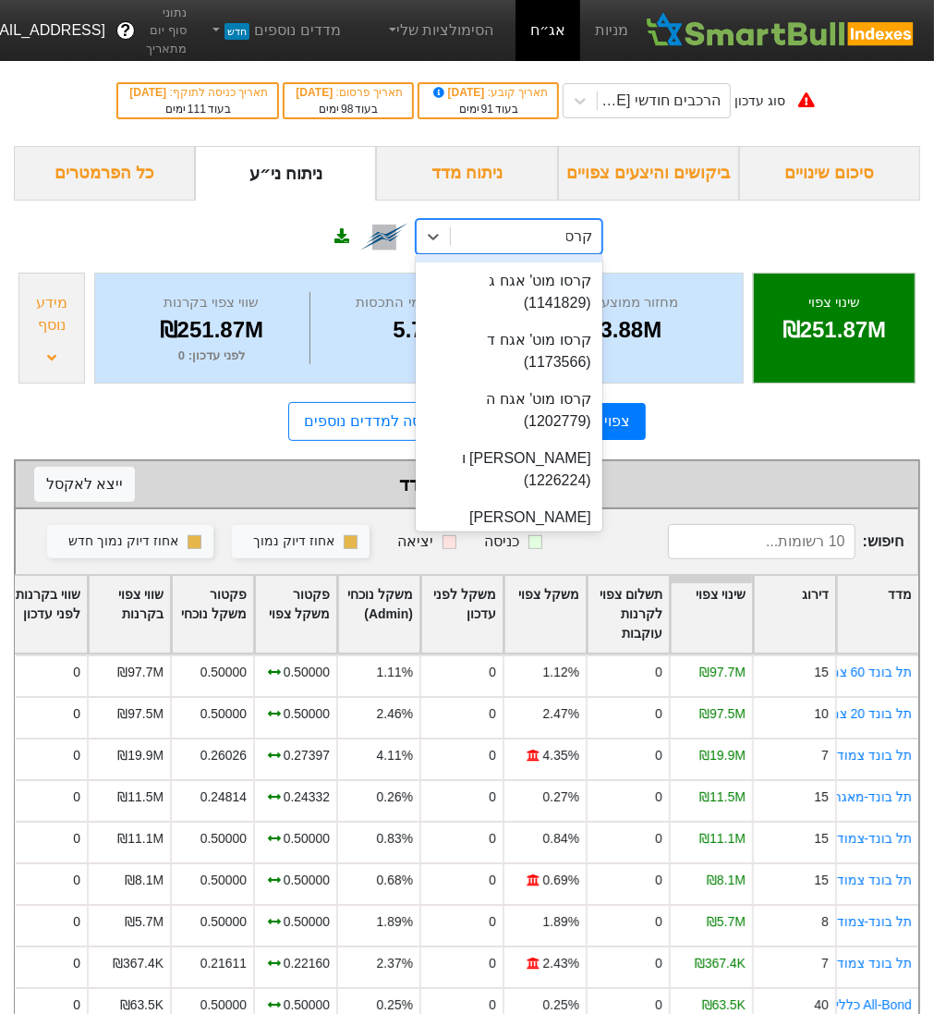
type input "קרסו"
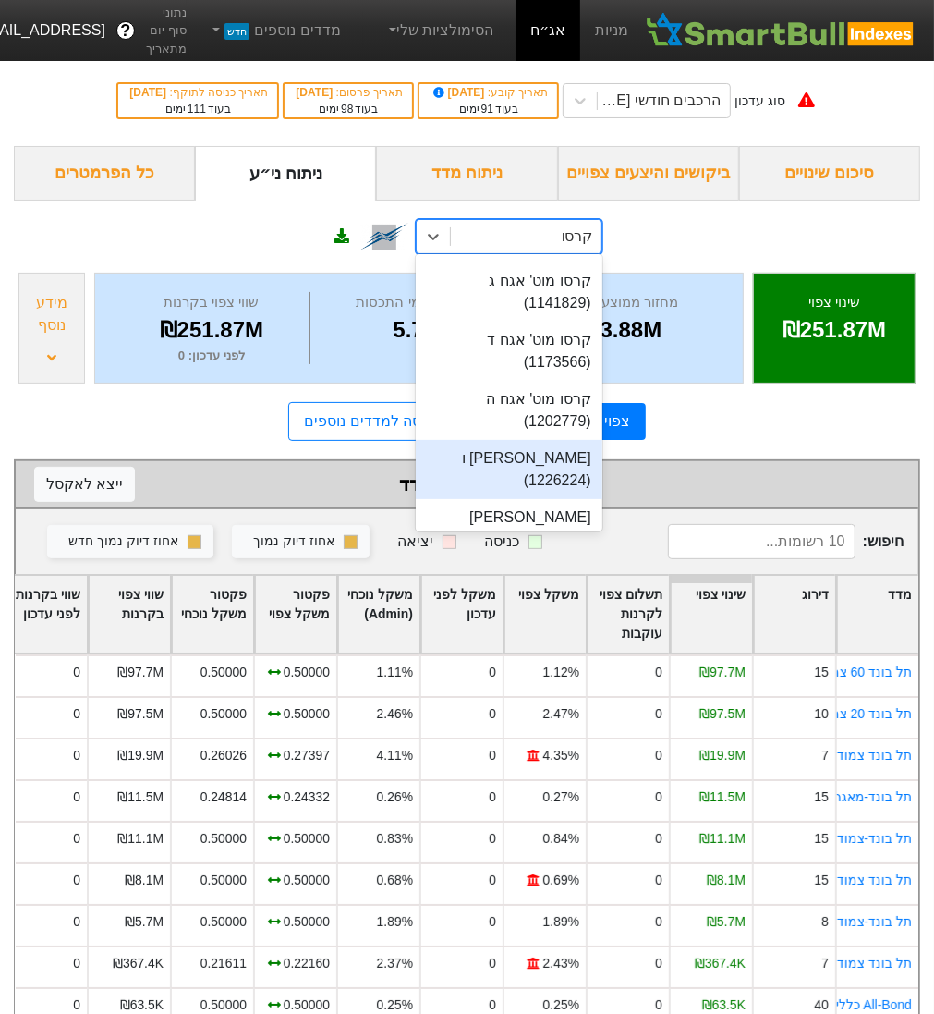
click at [499, 440] on div "[PERSON_NAME] ו (1226224)" at bounding box center [509, 469] width 187 height 59
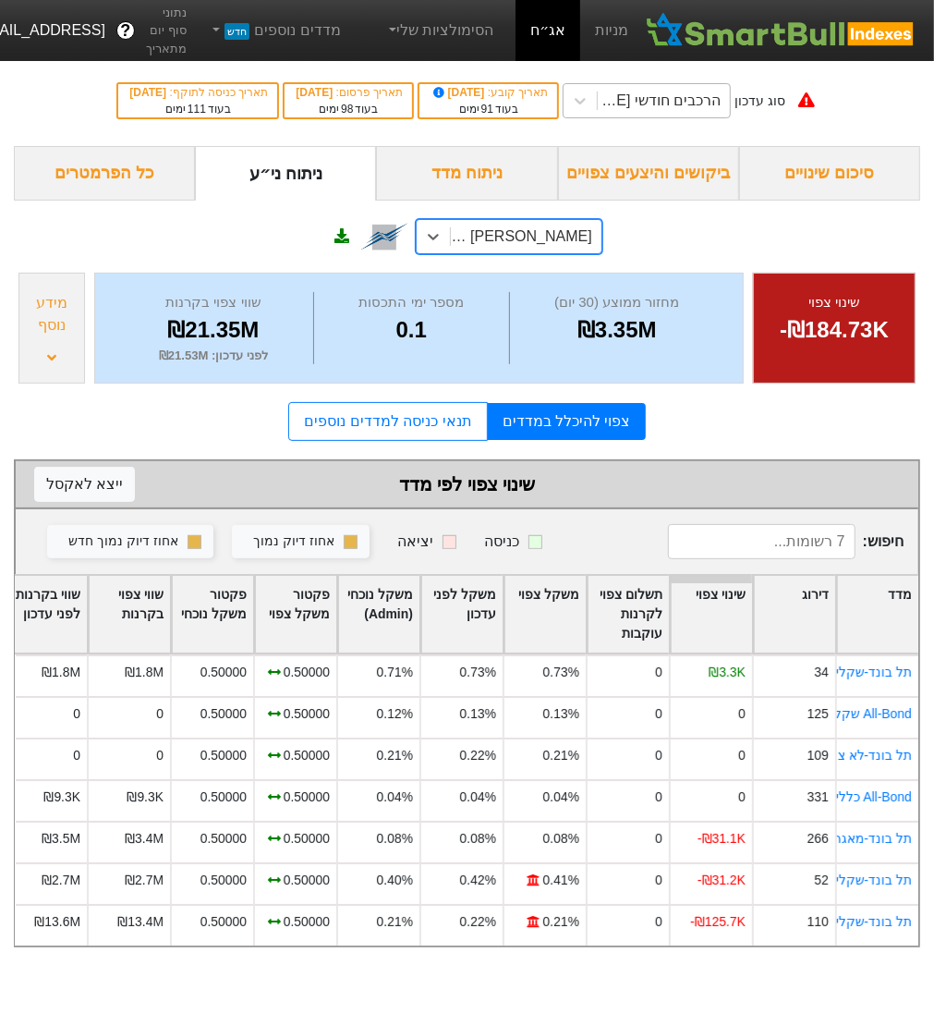
click at [680, 106] on div "הרכבים חודשי [DATE]" at bounding box center [658, 101] width 125 height 22
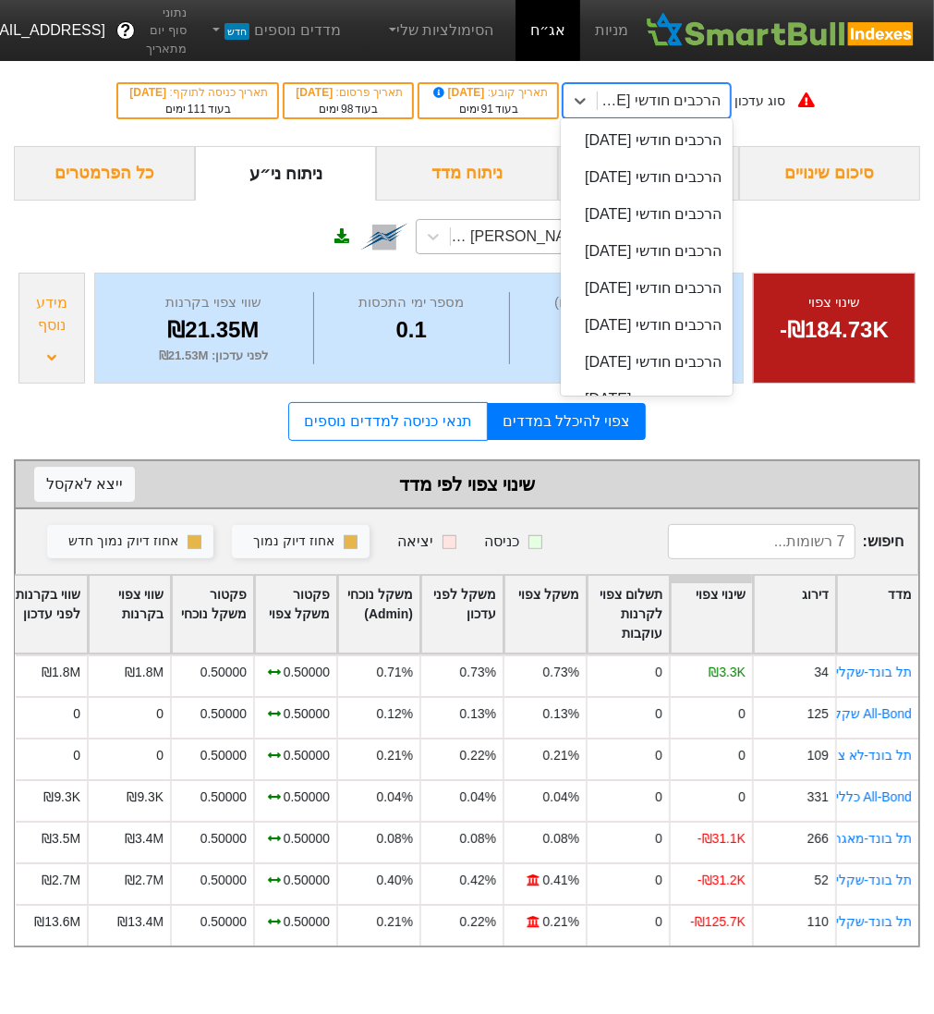
scroll to position [1262, 0]
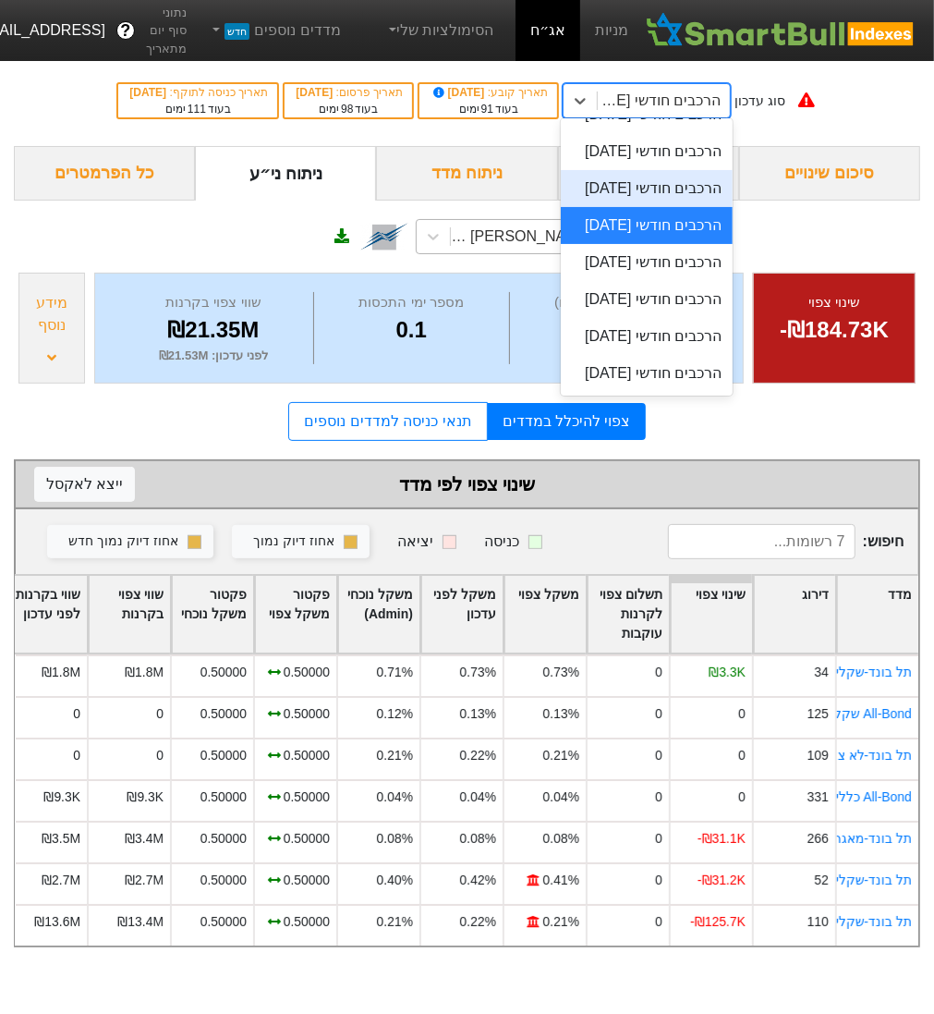
click at [706, 207] on div "הרכבים חודשי [DATE]" at bounding box center [647, 188] width 172 height 37
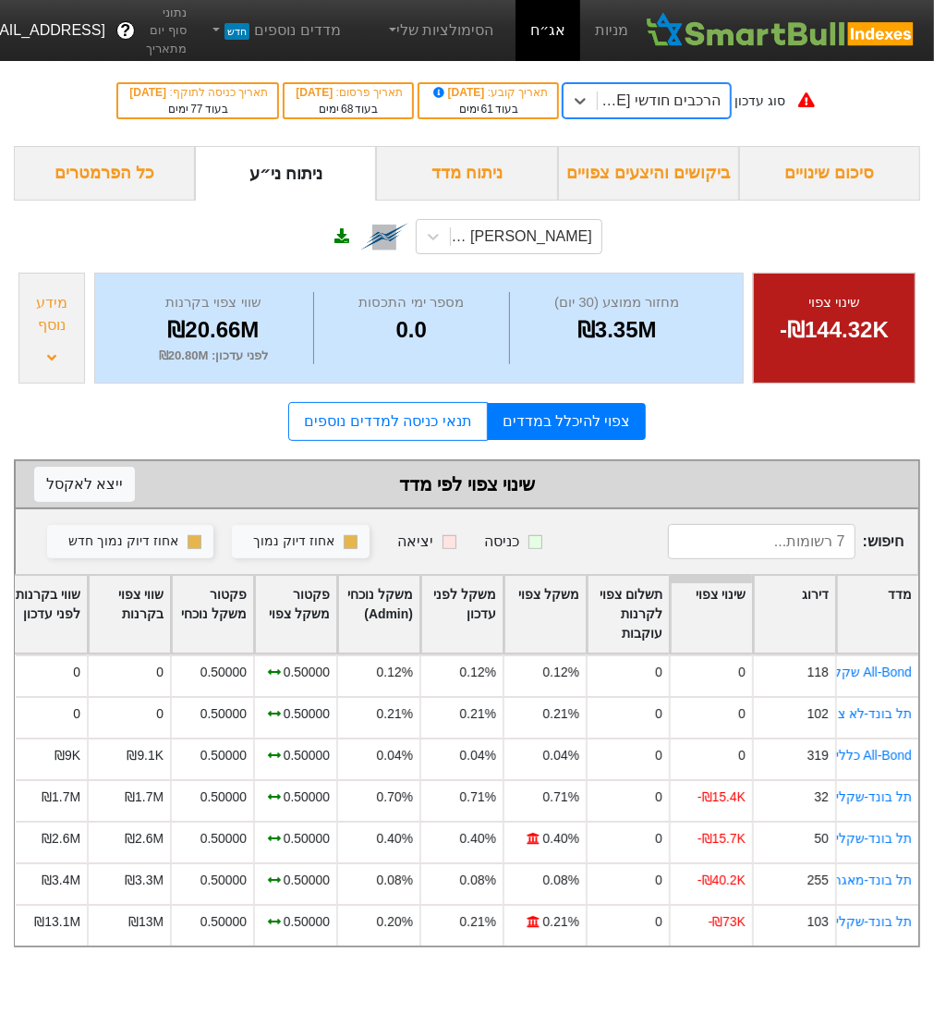
click at [674, 90] on div "הרכבים חודשי [DATE]" at bounding box center [658, 101] width 125 height 22
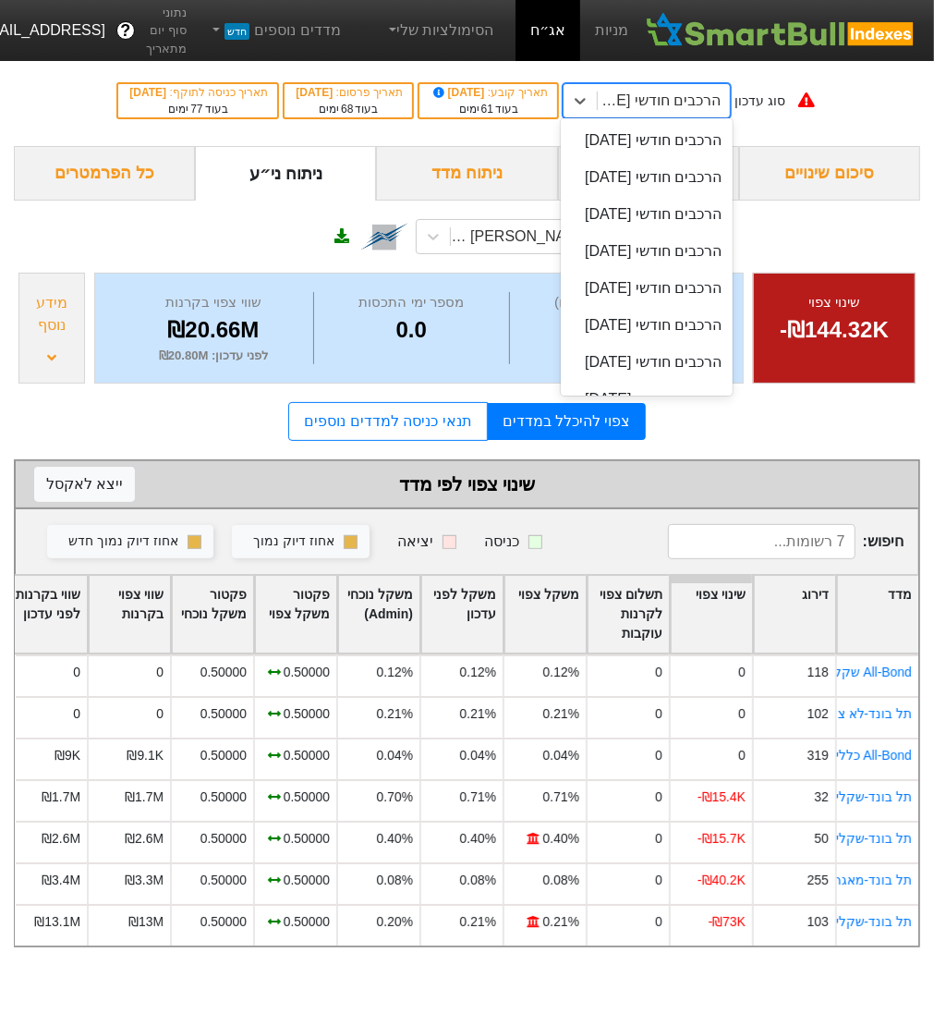
scroll to position [1203, 0]
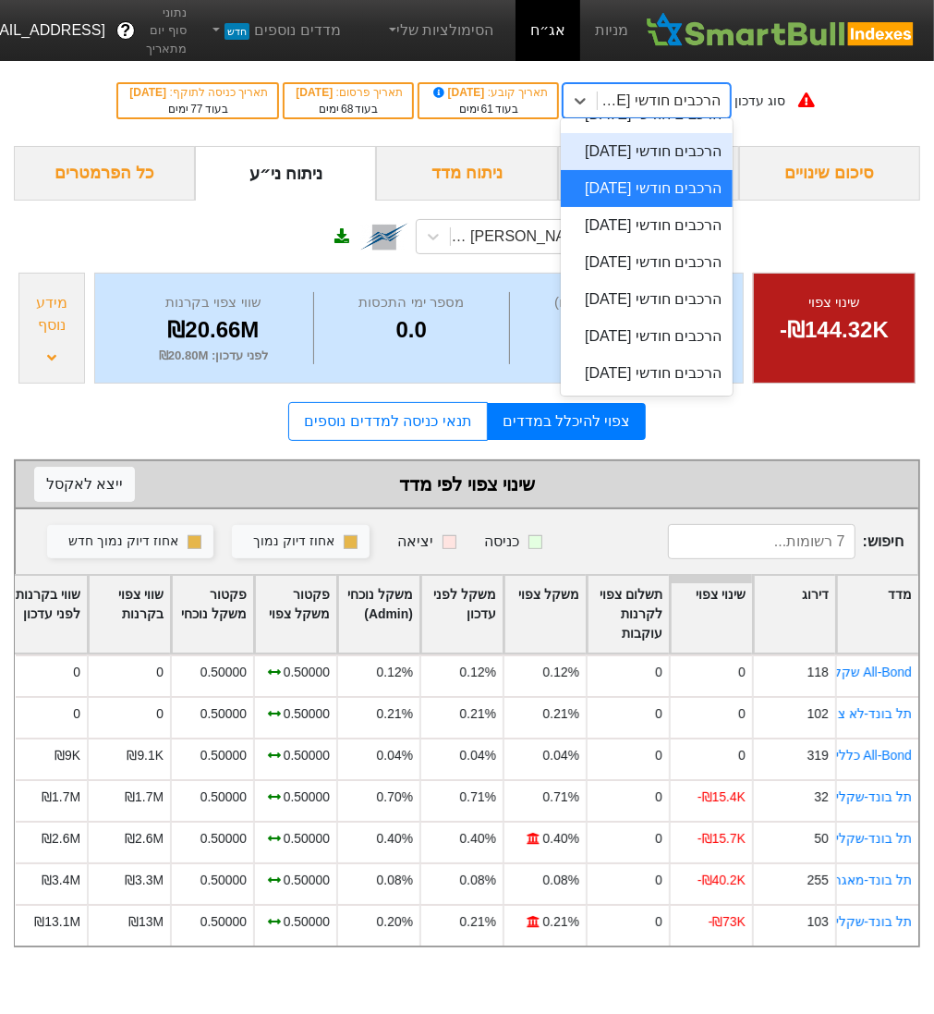
click at [722, 170] on div "הרכבים חודשי [DATE]" at bounding box center [647, 151] width 172 height 37
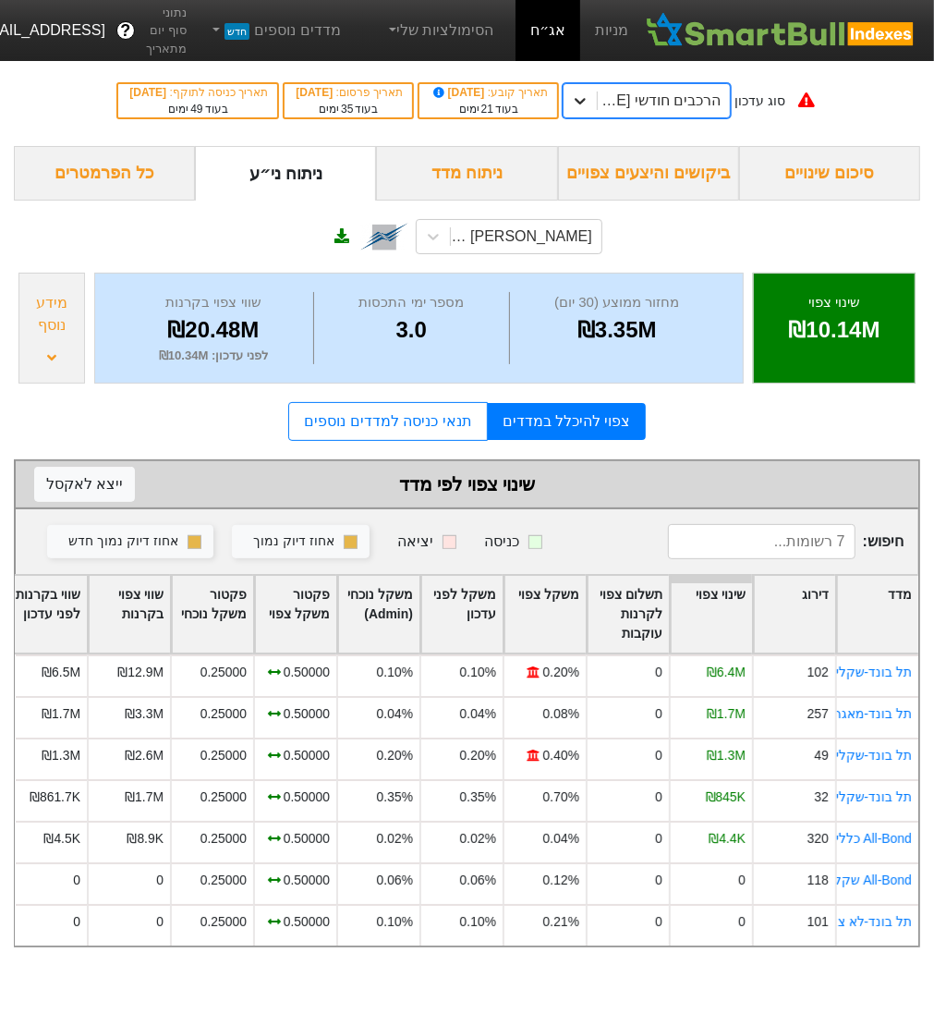
click at [590, 107] on icon at bounding box center [580, 101] width 18 height 18
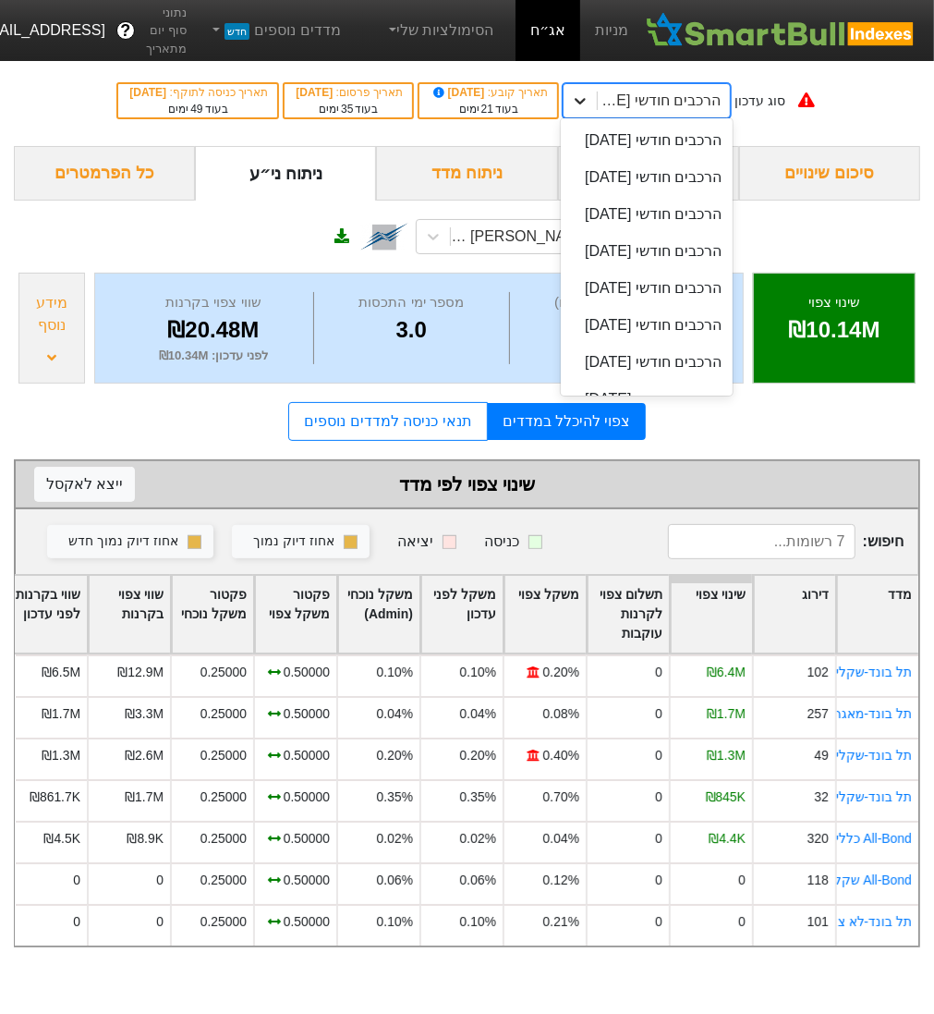
scroll to position [1143, 0]
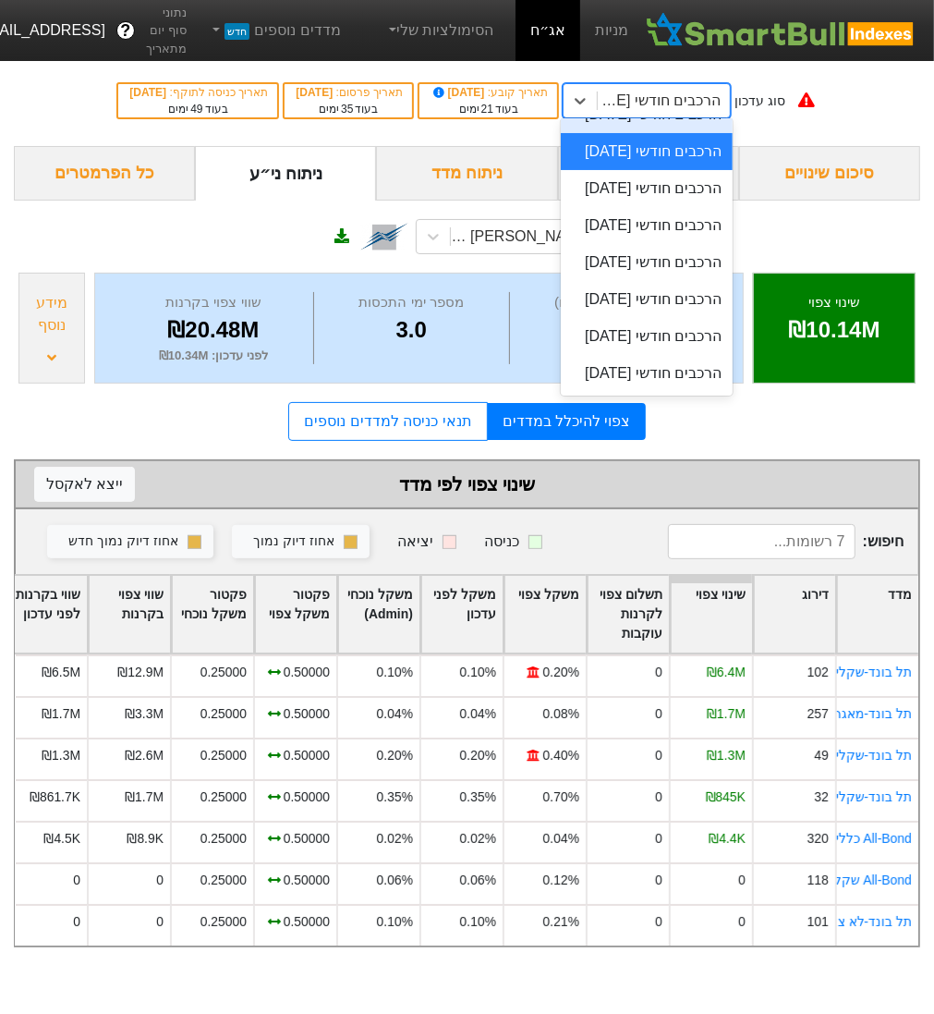
click at [703, 133] on div "הרכבים חודשי [DATE]" at bounding box center [647, 114] width 172 height 37
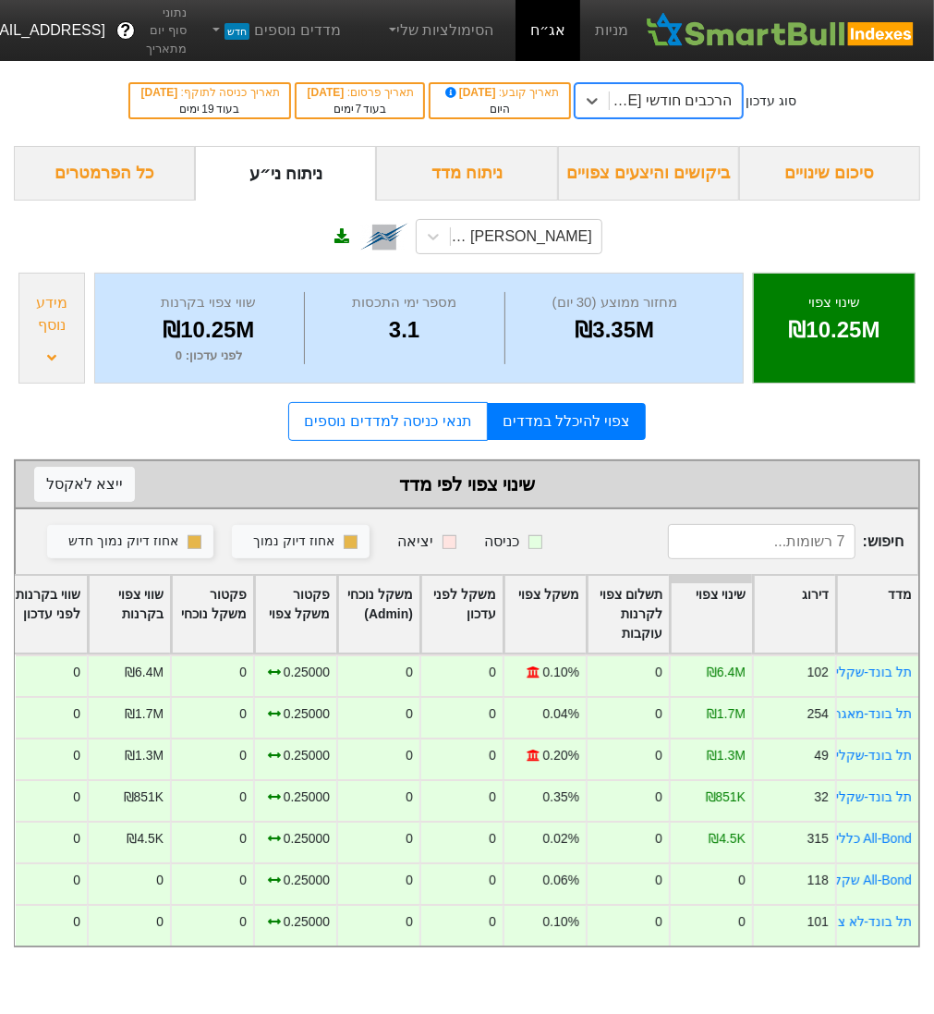
click at [27, 351] on div "מידע נוסף" at bounding box center [51, 328] width 67 height 111
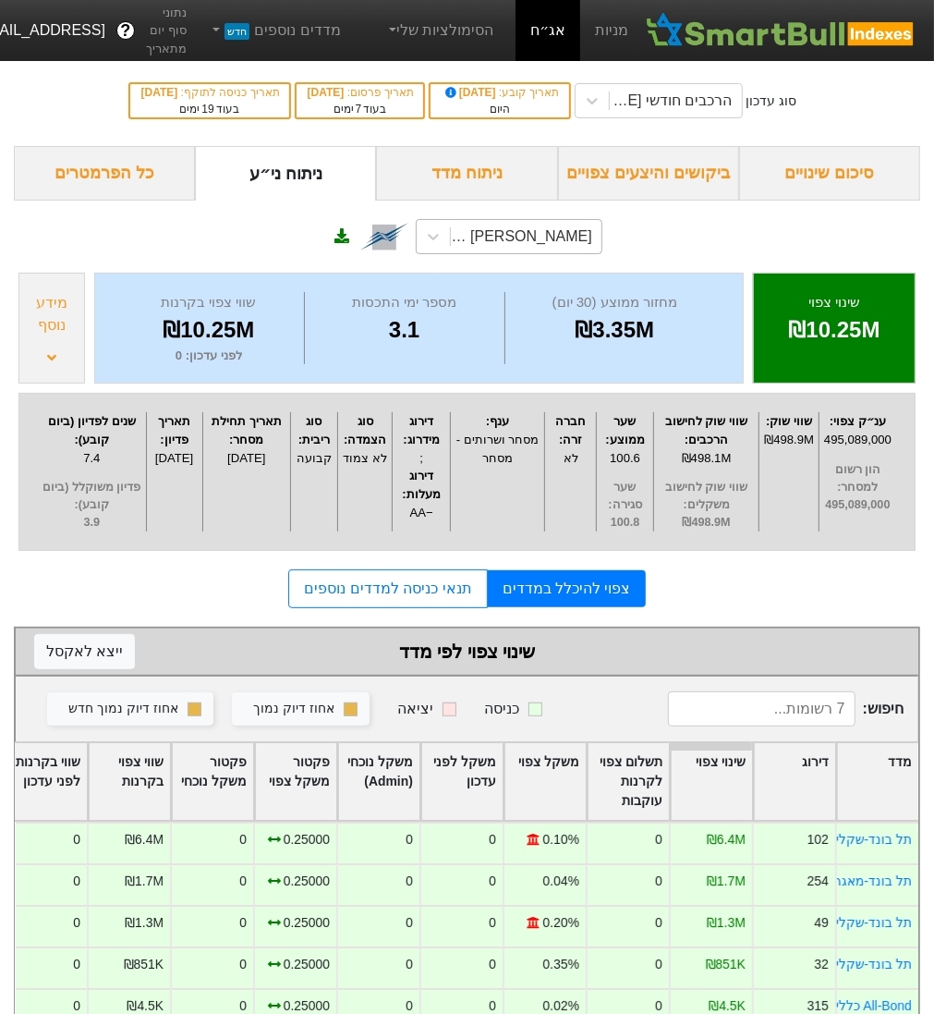
click at [536, 238] on div "[PERSON_NAME] ו (1226224)" at bounding box center [520, 237] width 143 height 22
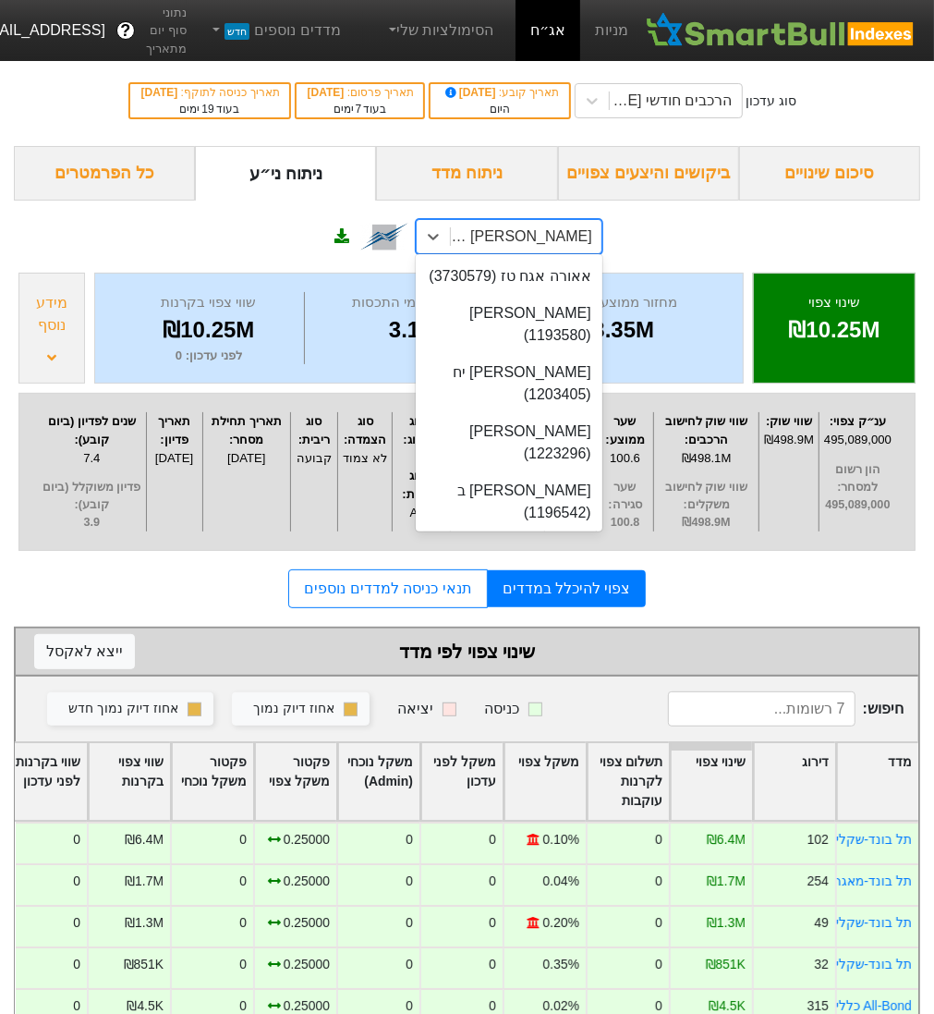
scroll to position [37462, 0]
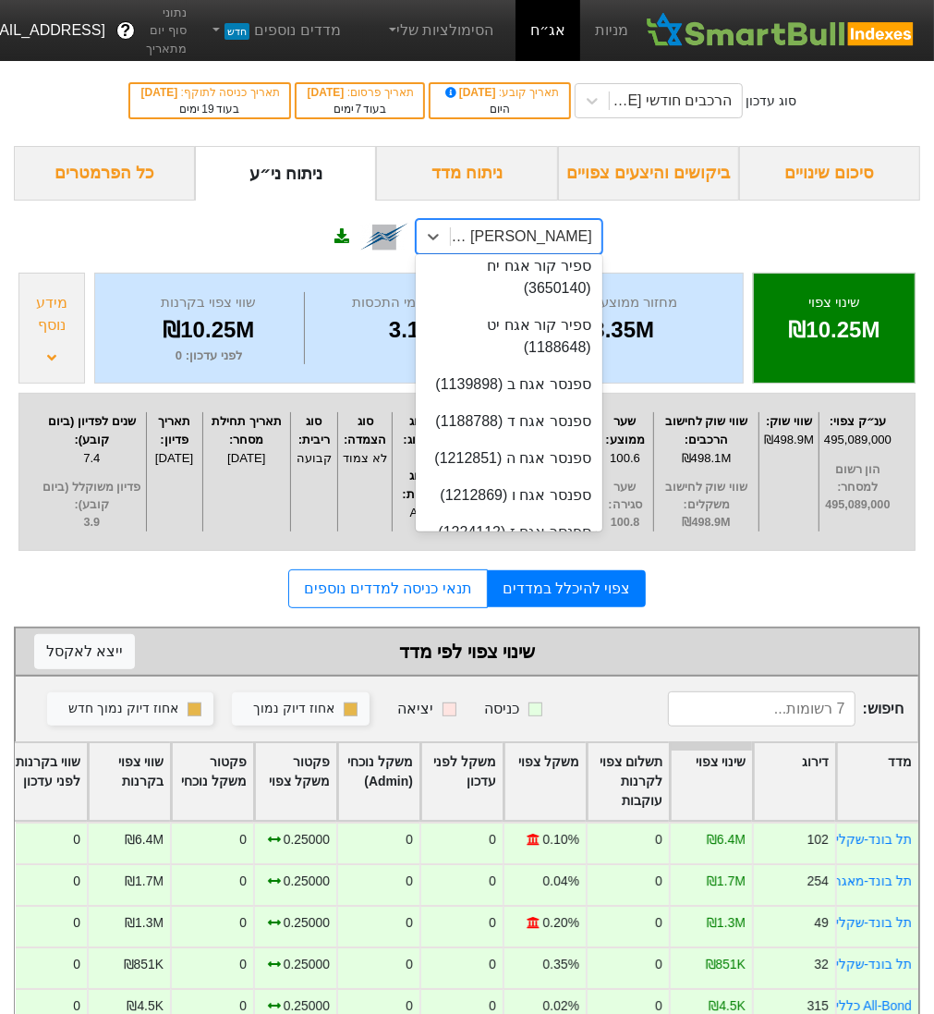
type input "ר"
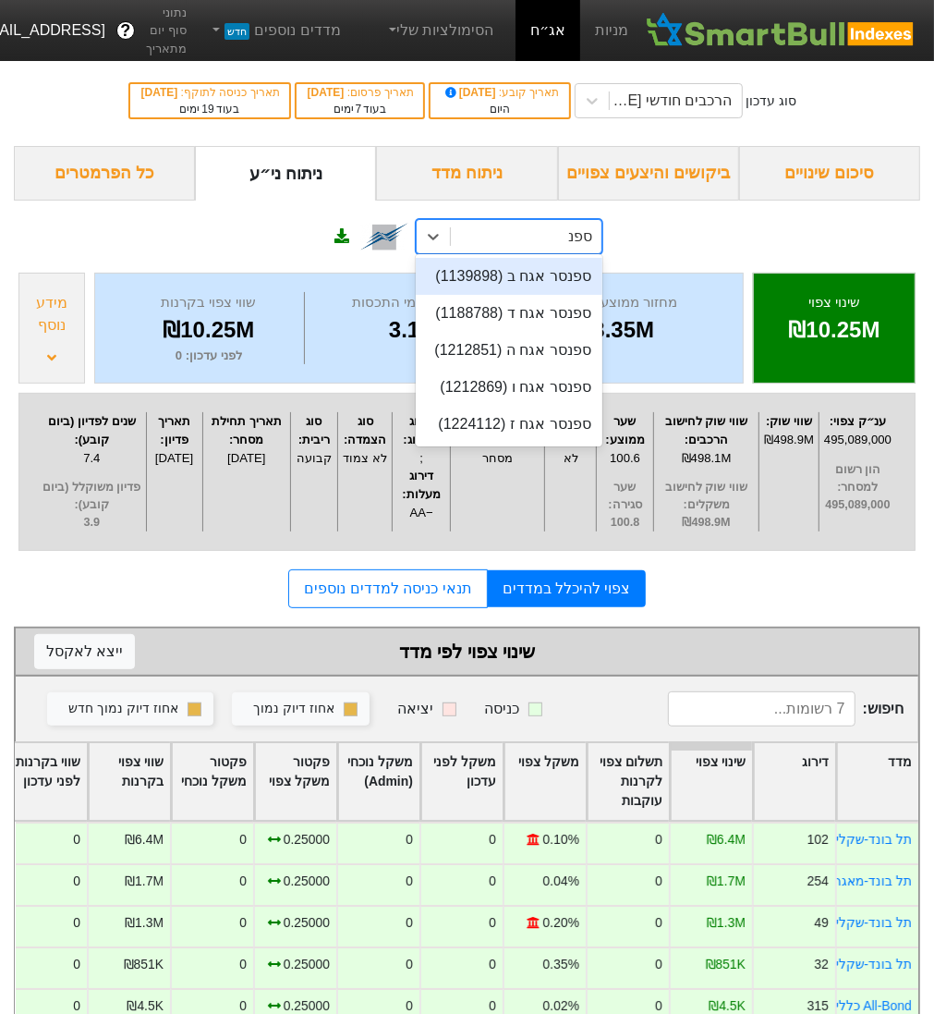
scroll to position [0, 0]
type input "[PERSON_NAME]"
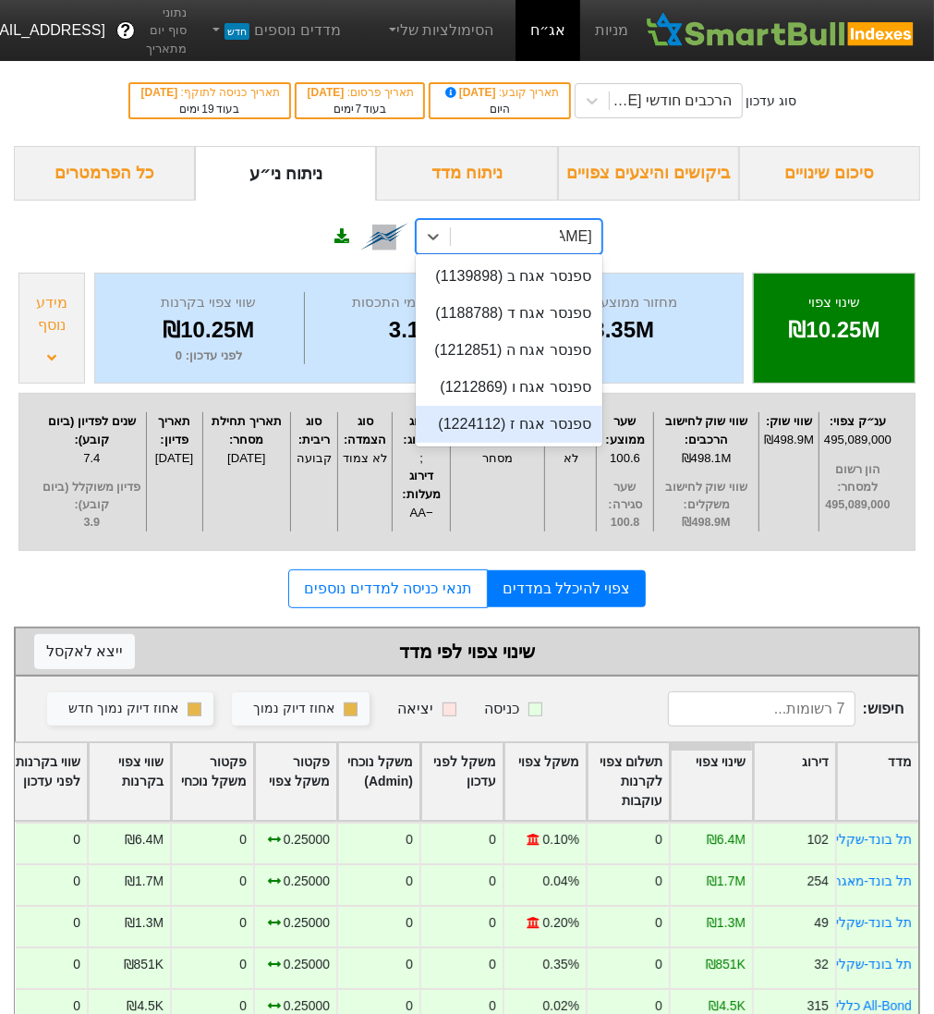
click at [488, 419] on div "ספנסר אגח ז (1224112)" at bounding box center [509, 424] width 187 height 37
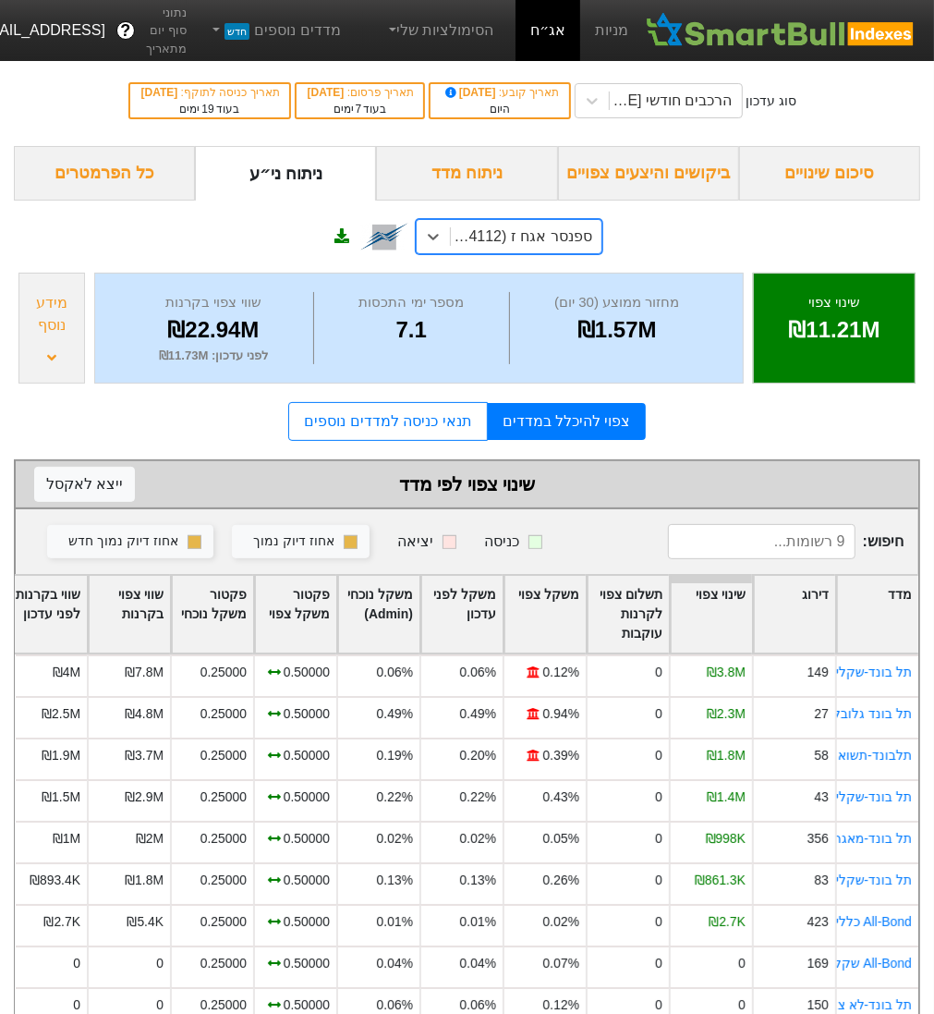
click at [62, 345] on div "מידע נוסף" at bounding box center [51, 328] width 67 height 111
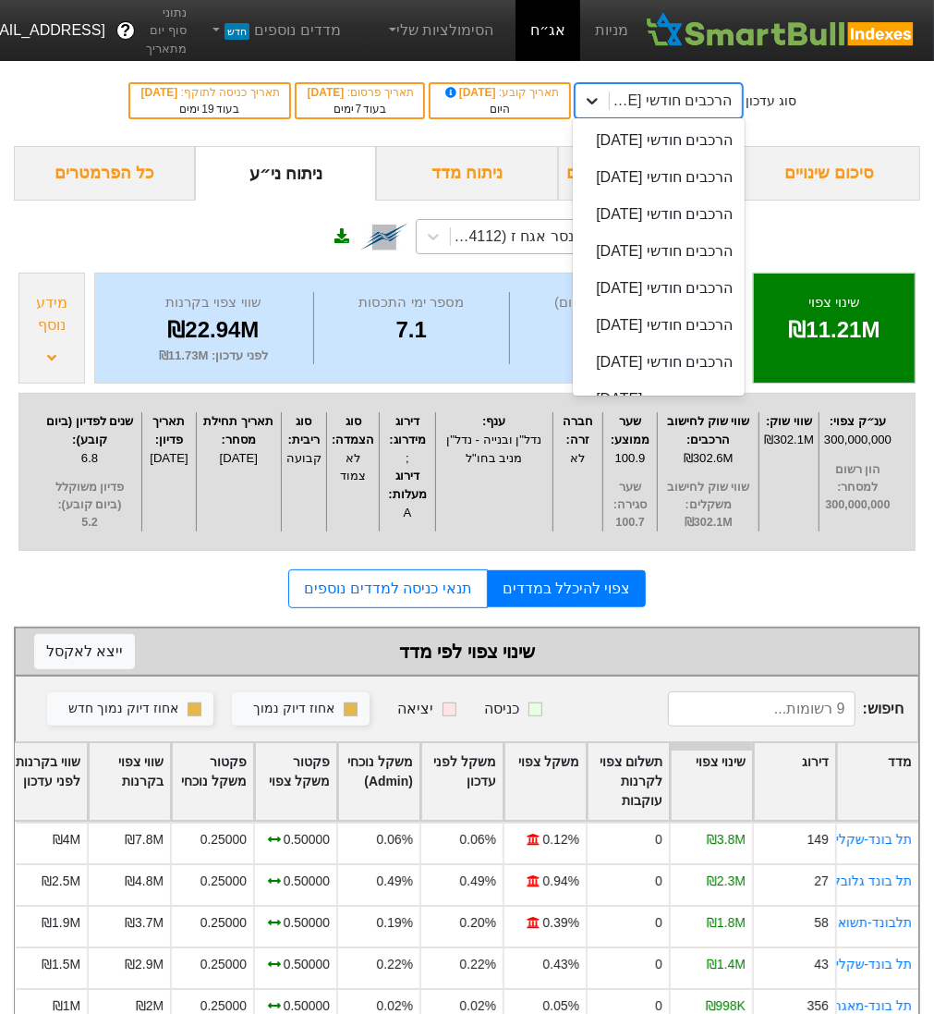
click at [609, 94] on div at bounding box center [592, 100] width 33 height 33
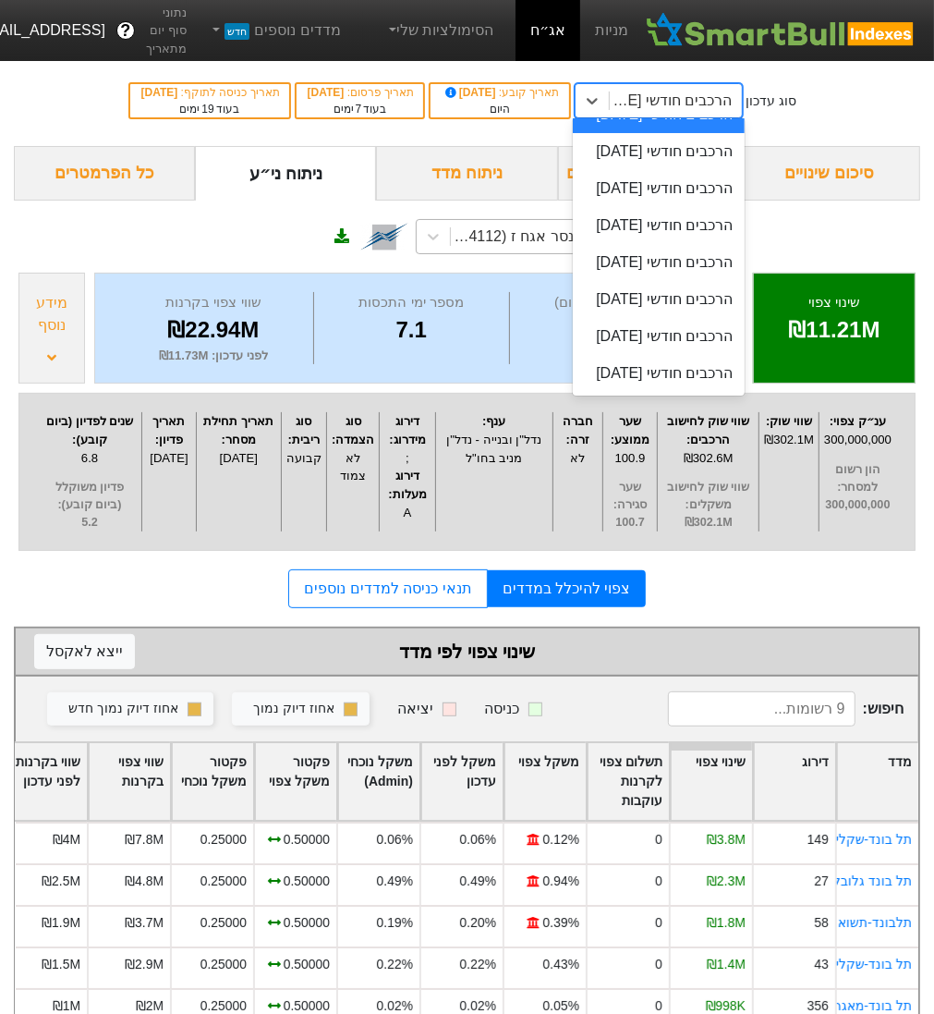
scroll to position [1127, 0]
click at [681, 170] on div "הרכבים חודשי [DATE]" at bounding box center [659, 151] width 172 height 37
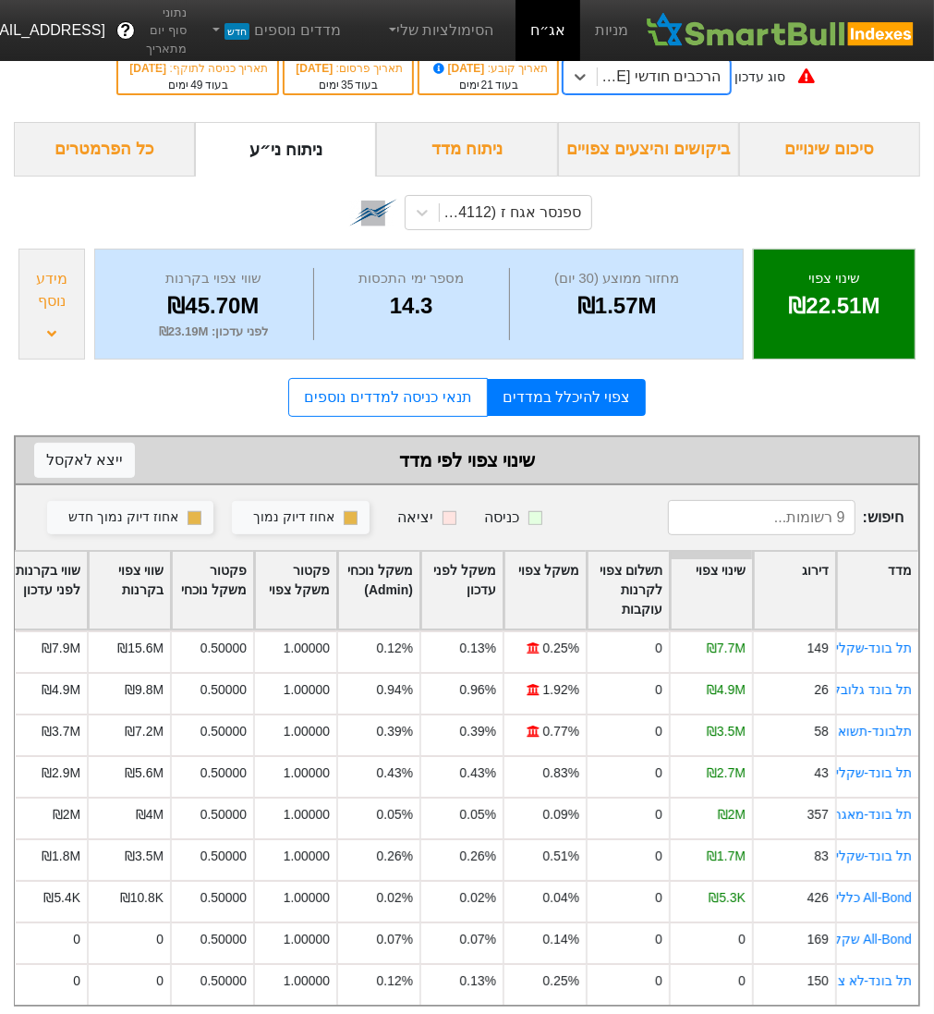
scroll to position [33, 0]
